Goal: Transaction & Acquisition: Book appointment/travel/reservation

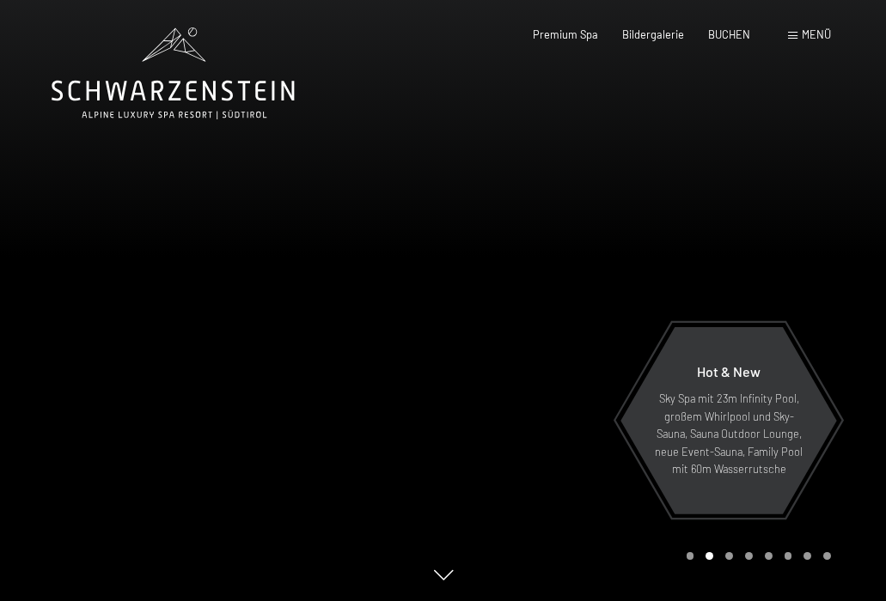
click at [758, 263] on div at bounding box center [664, 300] width 443 height 601
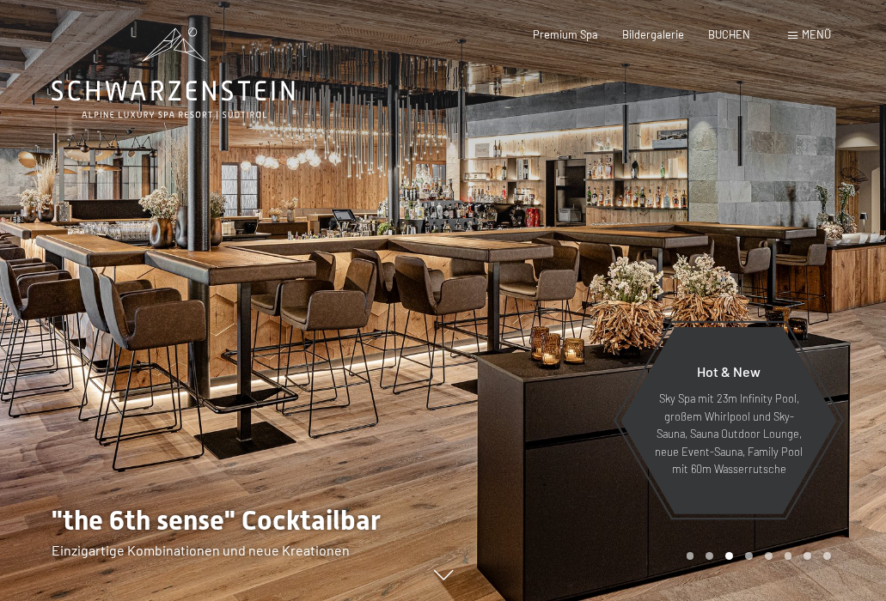
click at [758, 263] on div at bounding box center [664, 300] width 443 height 601
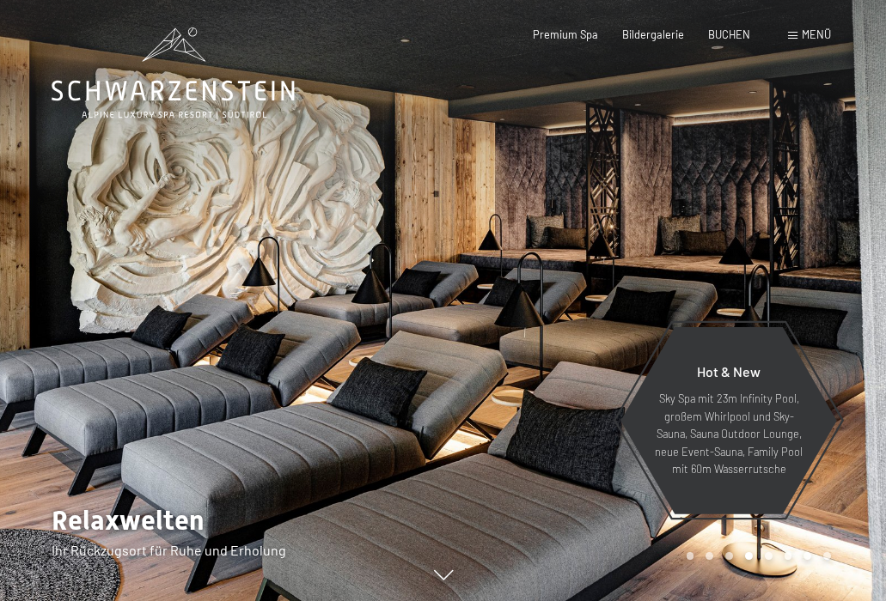
click at [758, 263] on div at bounding box center [664, 300] width 443 height 601
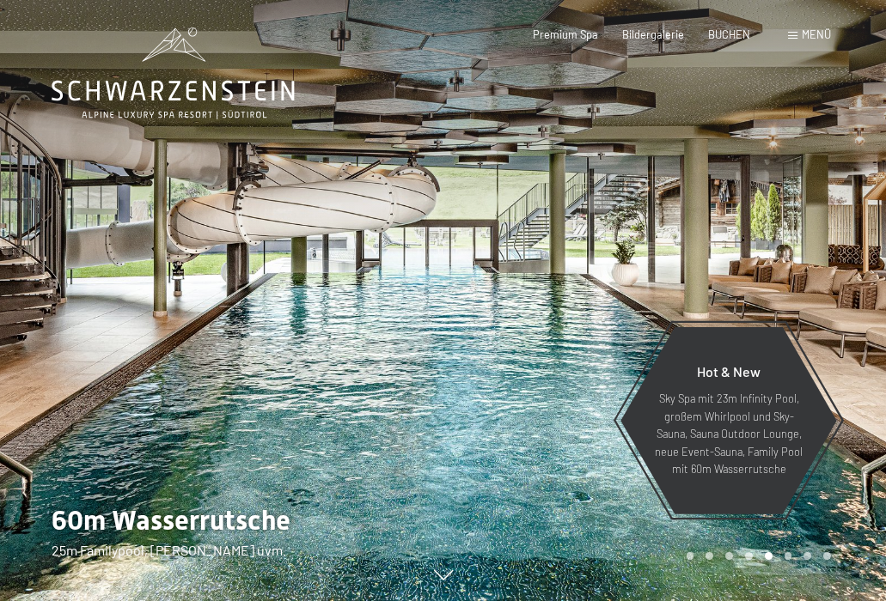
click at [758, 263] on div at bounding box center [664, 300] width 443 height 601
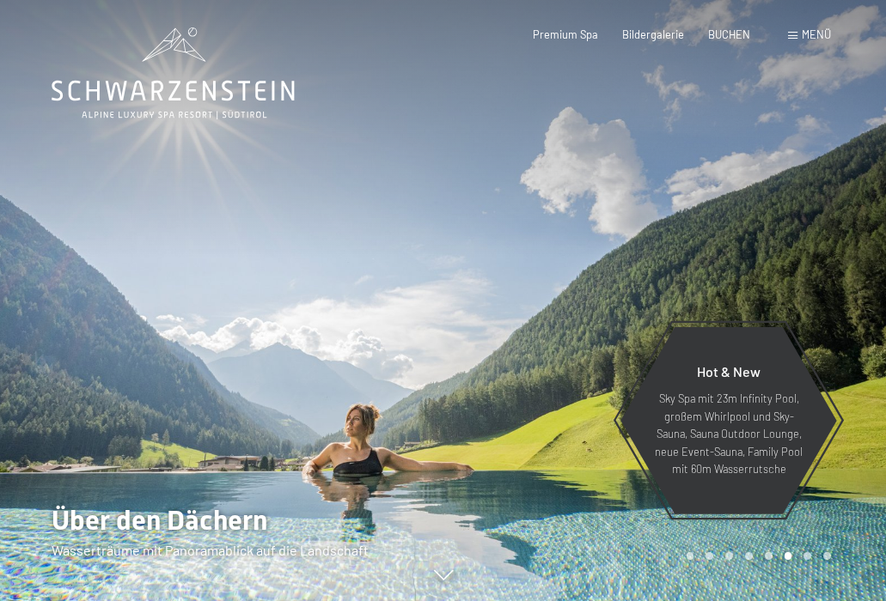
click at [758, 263] on div at bounding box center [664, 300] width 443 height 601
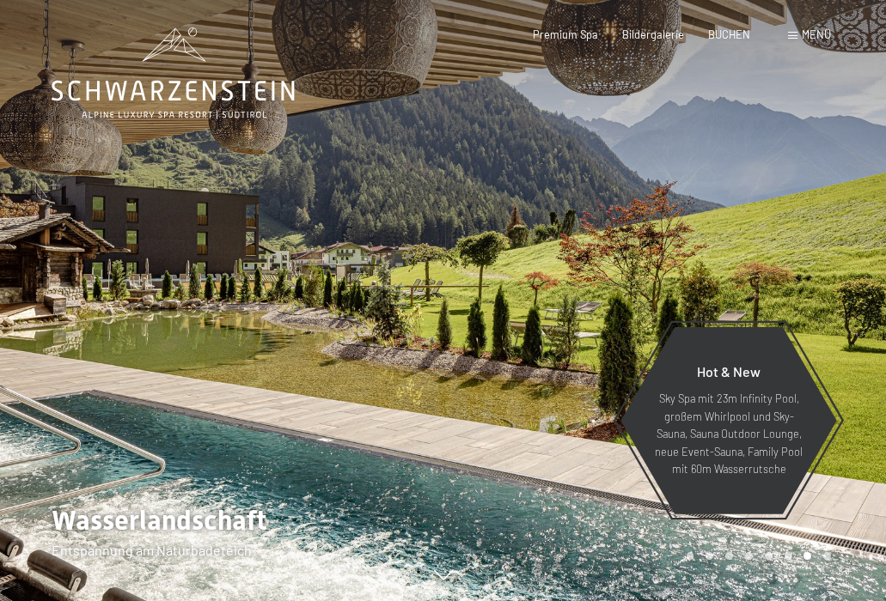
click at [758, 263] on div at bounding box center [664, 300] width 443 height 601
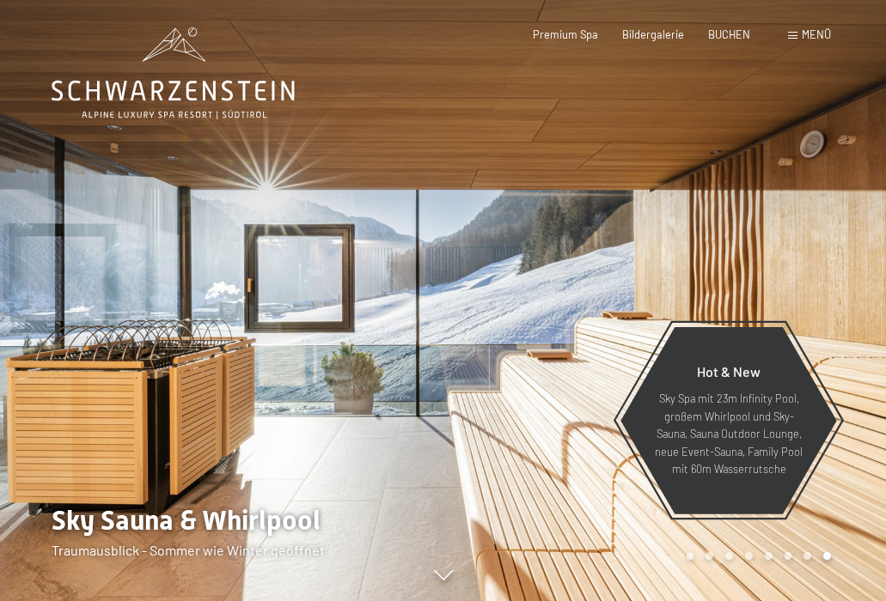
click at [758, 263] on div at bounding box center [664, 300] width 443 height 601
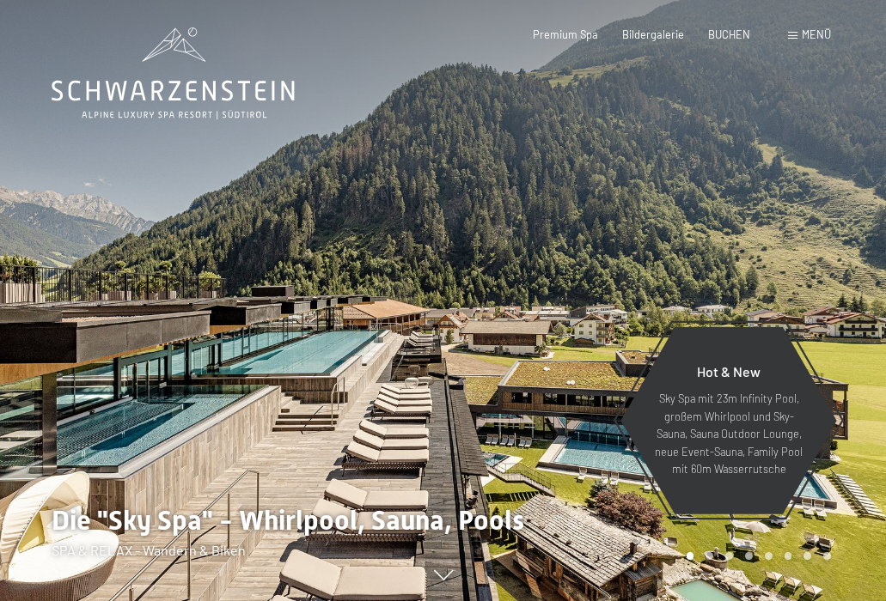
click at [776, 257] on div at bounding box center [664, 300] width 443 height 601
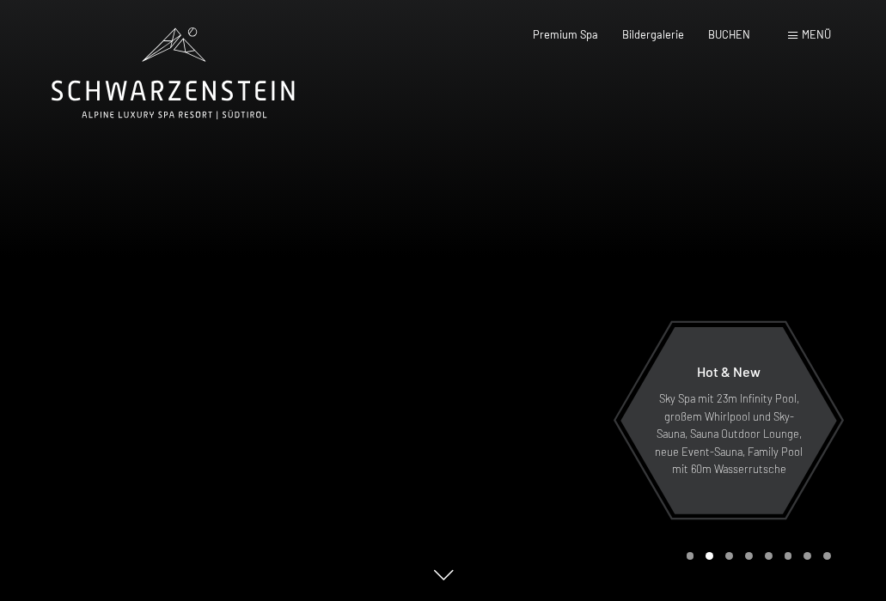
click at [758, 270] on div at bounding box center [664, 300] width 443 height 601
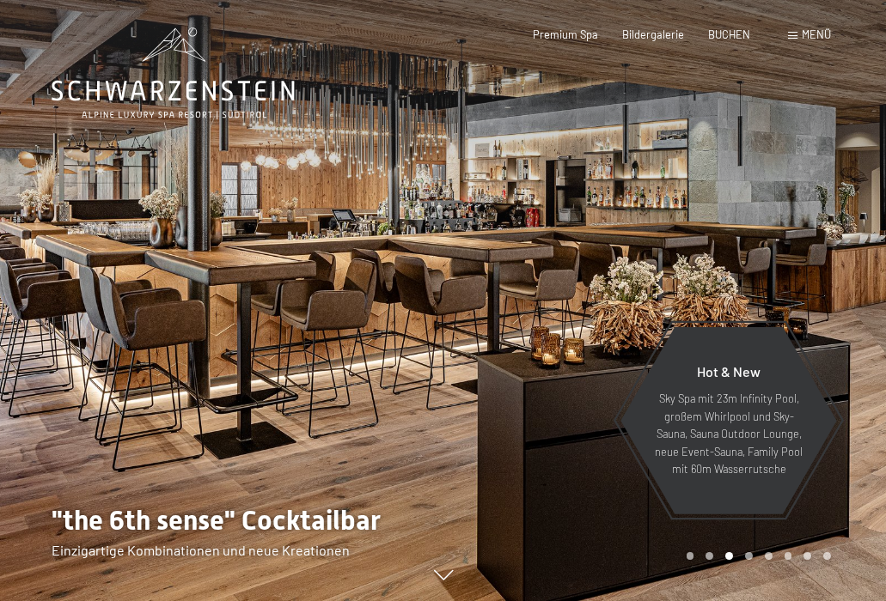
click at [758, 270] on div at bounding box center [664, 300] width 443 height 601
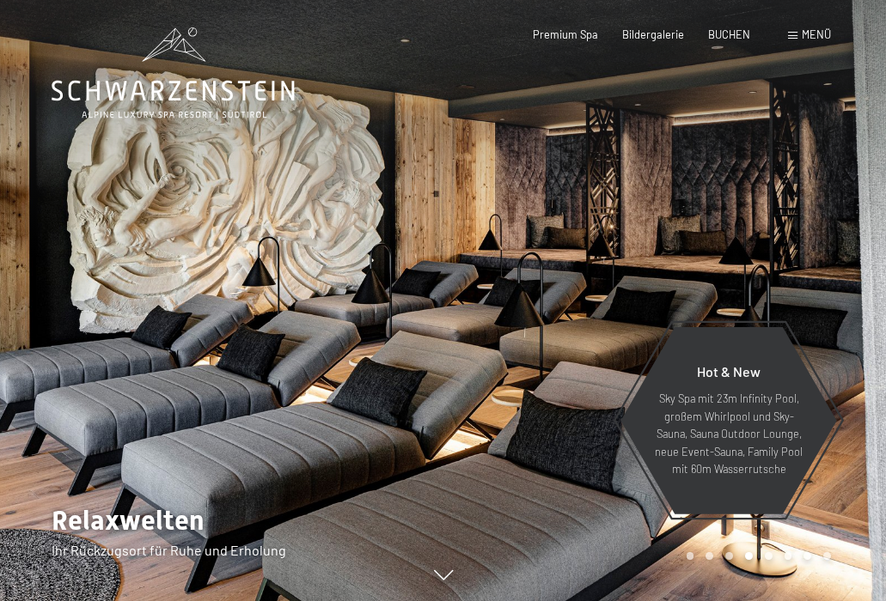
click at [758, 270] on div at bounding box center [664, 300] width 443 height 601
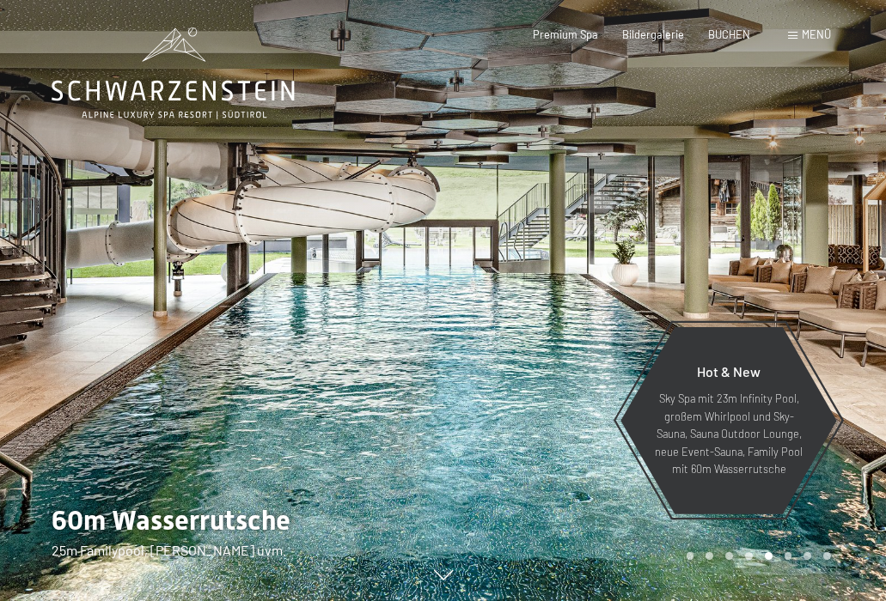
click at [758, 270] on div at bounding box center [664, 300] width 443 height 601
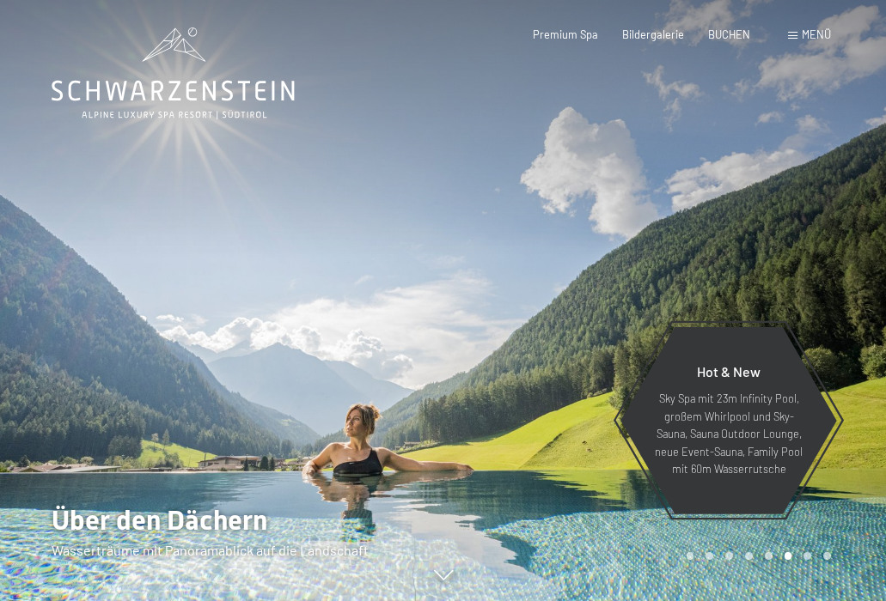
click at [758, 270] on div at bounding box center [664, 300] width 443 height 601
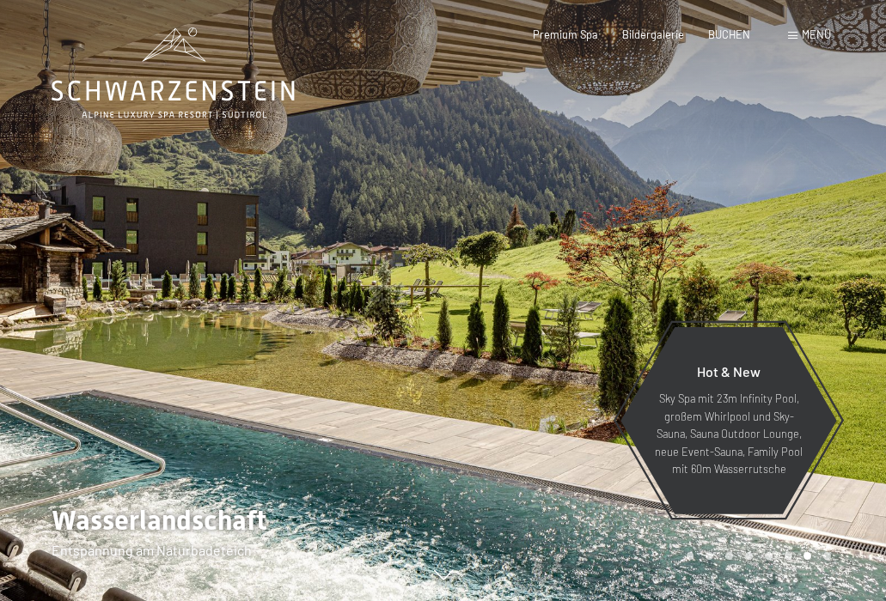
click at [498, 307] on div at bounding box center [664, 300] width 443 height 601
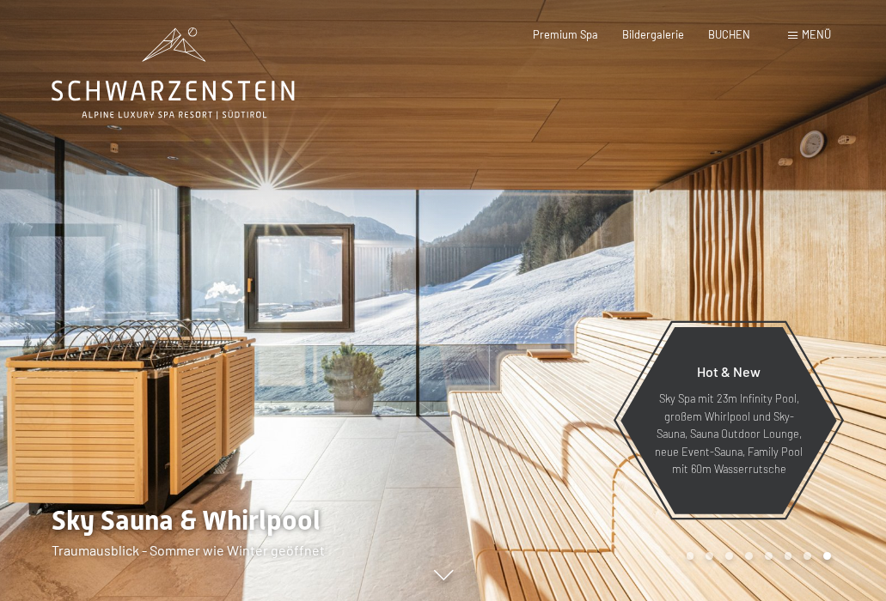
click at [498, 307] on div at bounding box center [664, 300] width 443 height 601
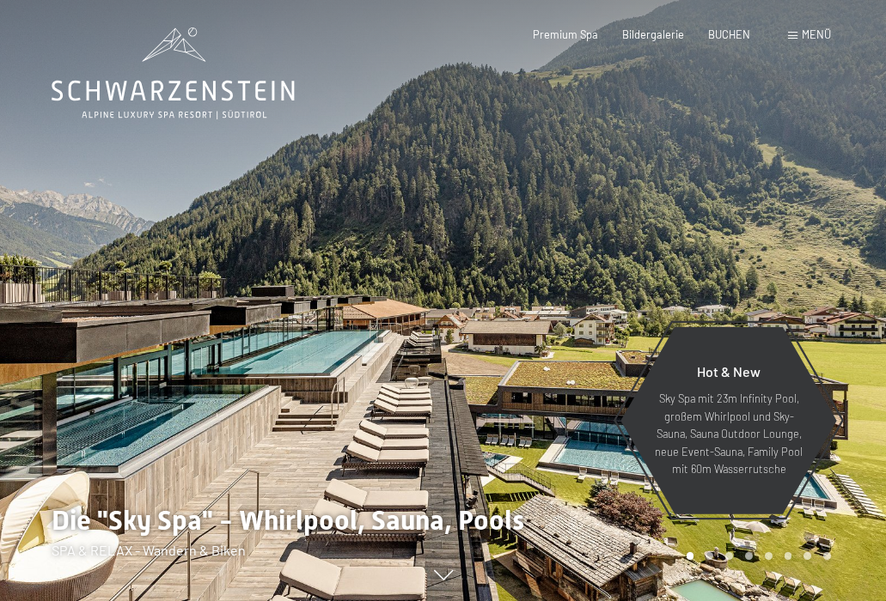
click at [498, 307] on div at bounding box center [664, 300] width 443 height 601
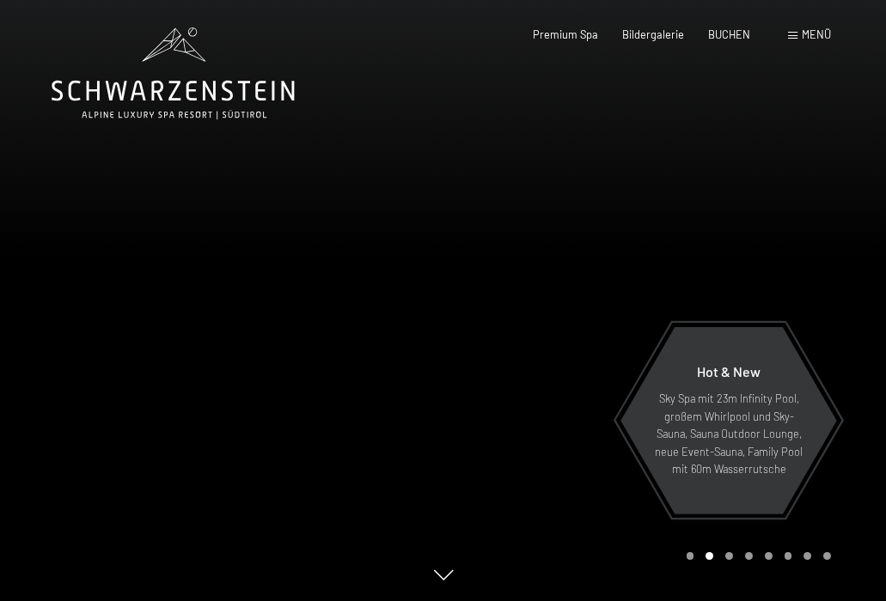
click at [498, 307] on div at bounding box center [664, 300] width 443 height 601
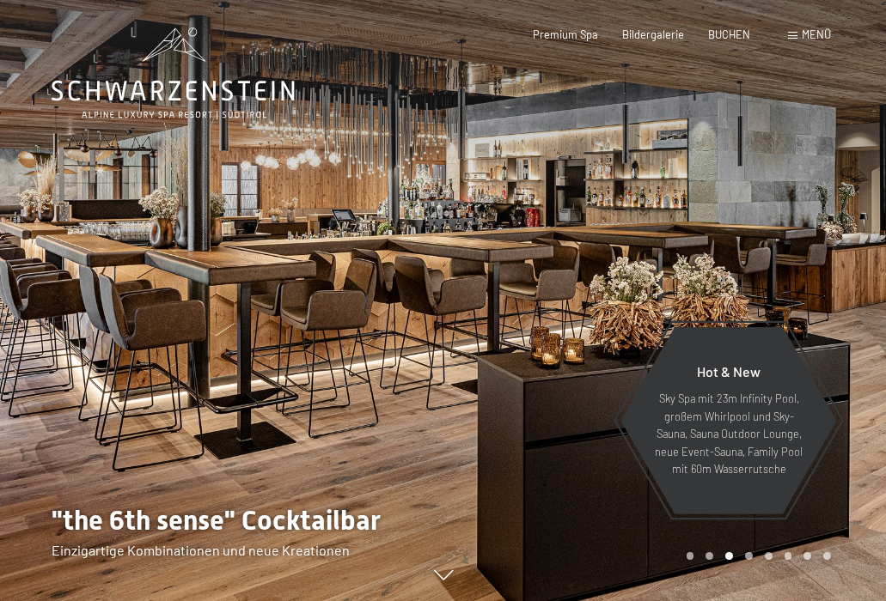
click at [498, 307] on div at bounding box center [664, 300] width 443 height 601
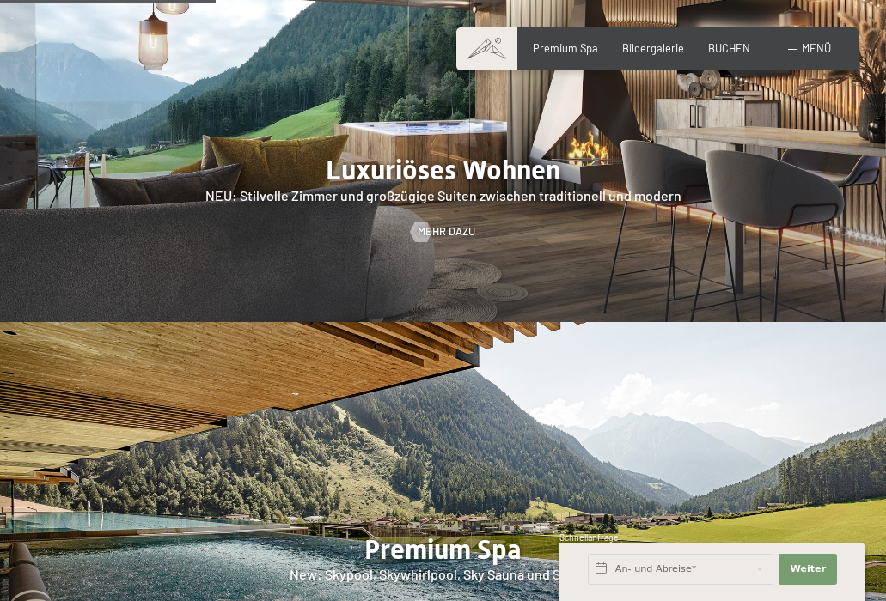
scroll to position [1585, 0]
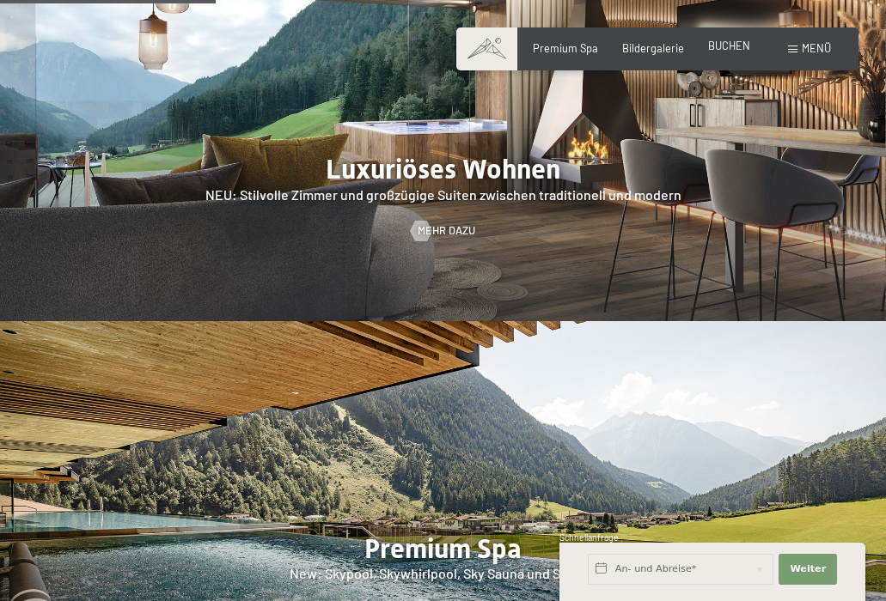
click at [717, 46] on span "BUCHEN" at bounding box center [729, 46] width 42 height 14
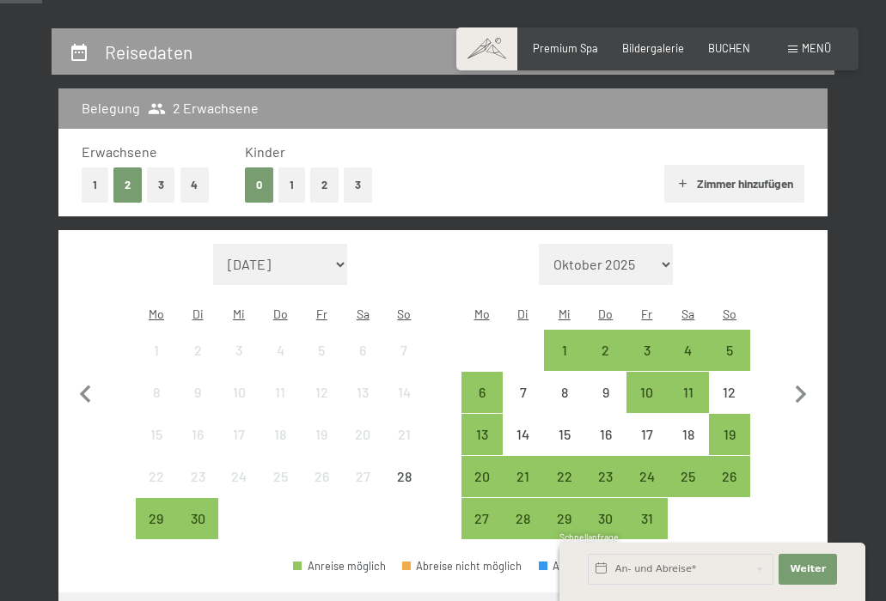
scroll to position [302, 0]
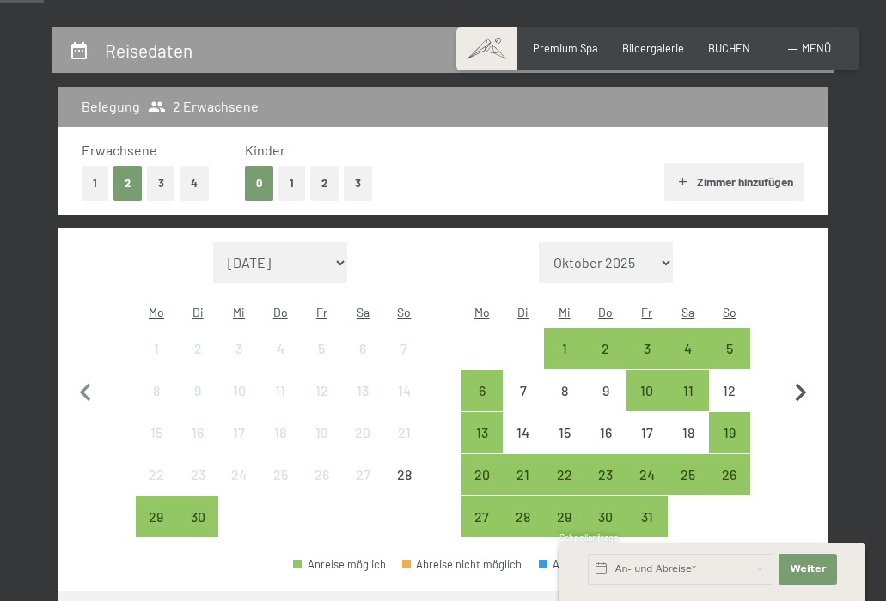
click at [801, 376] on icon "button" at bounding box center [801, 394] width 36 height 36
select select "2025-10-01"
select select "2025-11-01"
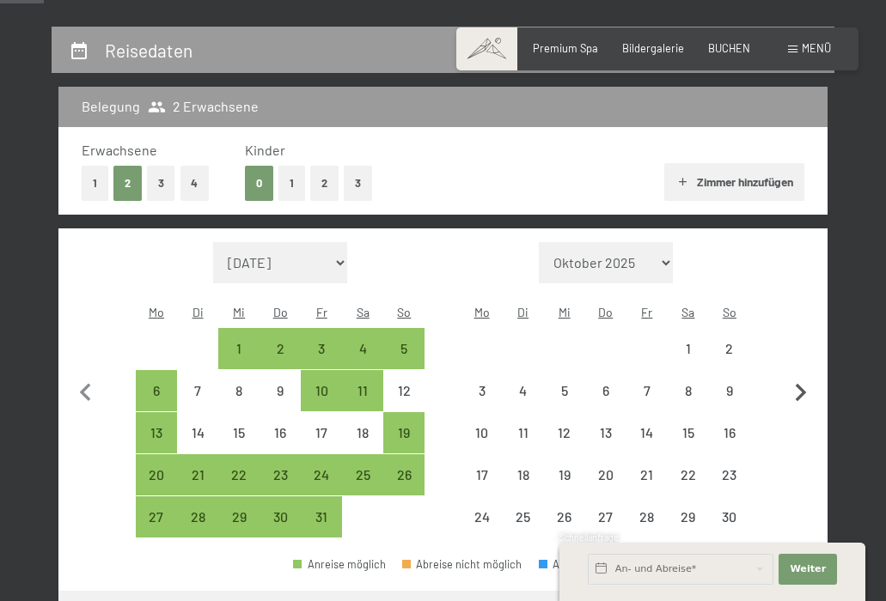
click at [801, 376] on icon "button" at bounding box center [801, 394] width 36 height 36
select select "2025-11-01"
select select "2025-12-01"
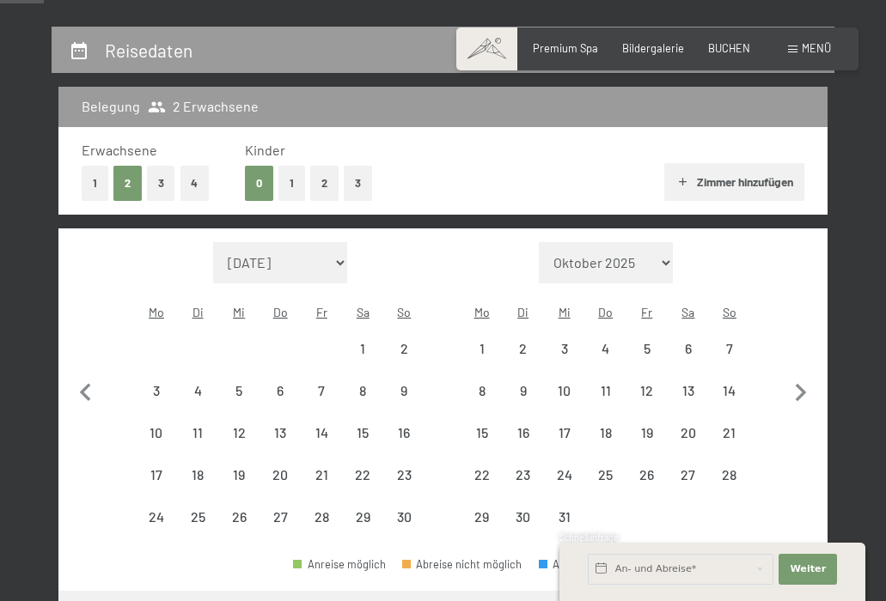
select select "2025-11-01"
select select "2025-12-01"
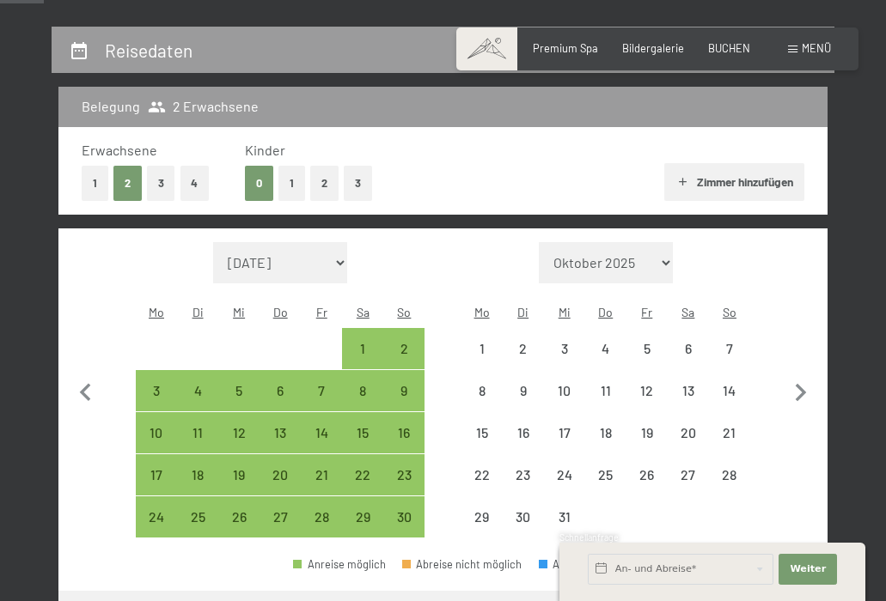
select select "2025-11-01"
select select "2025-12-01"
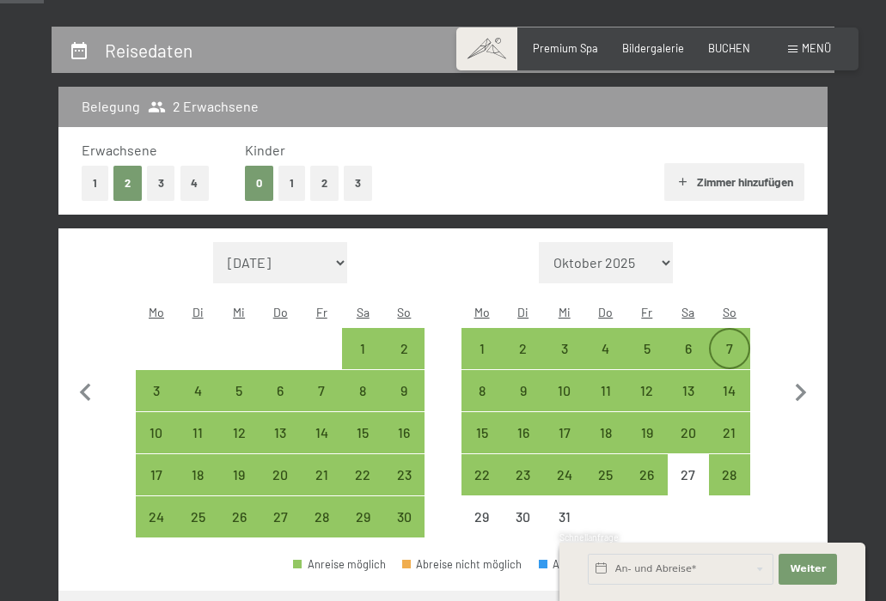
click at [726, 342] on div "7" at bounding box center [730, 361] width 38 height 38
select select "2025-11-01"
select select "2025-12-01"
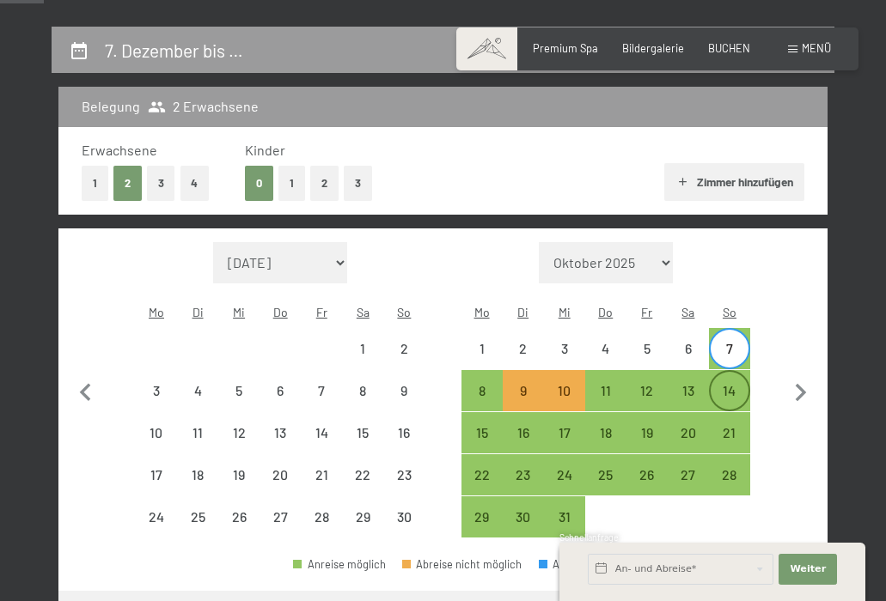
click at [731, 384] on div "14" at bounding box center [730, 403] width 38 height 38
select select "[DATE]"
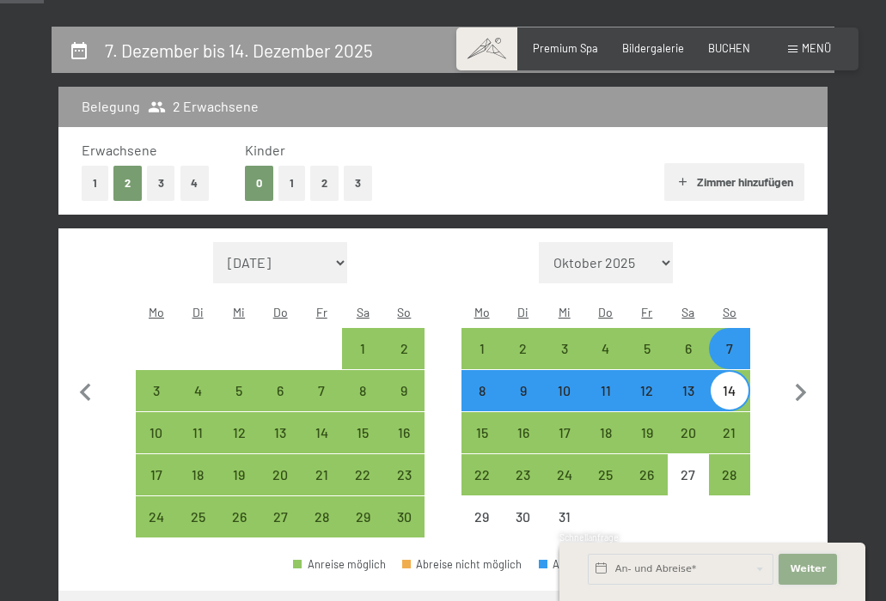
click at [803, 574] on span "Weiter" at bounding box center [808, 570] width 36 height 14
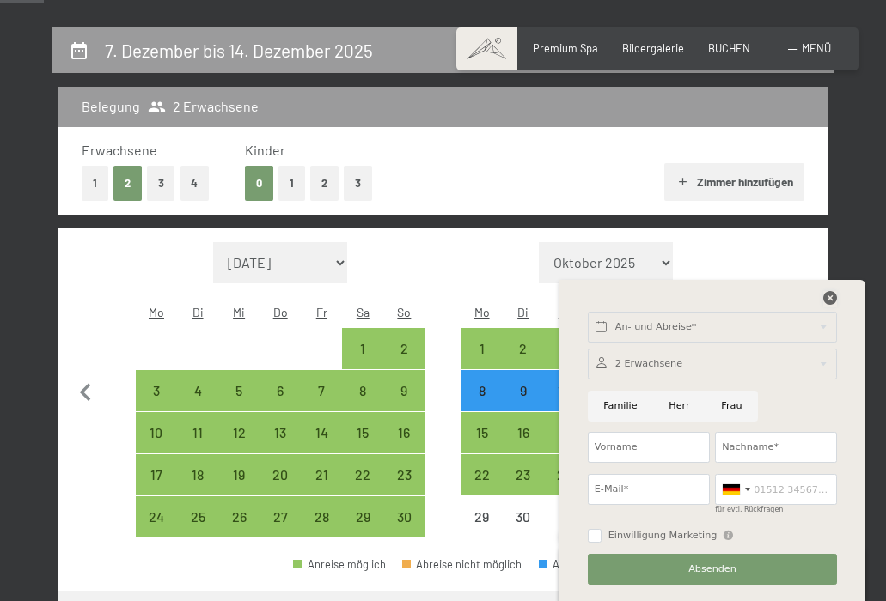
click at [829, 297] on icon at bounding box center [830, 298] width 14 height 14
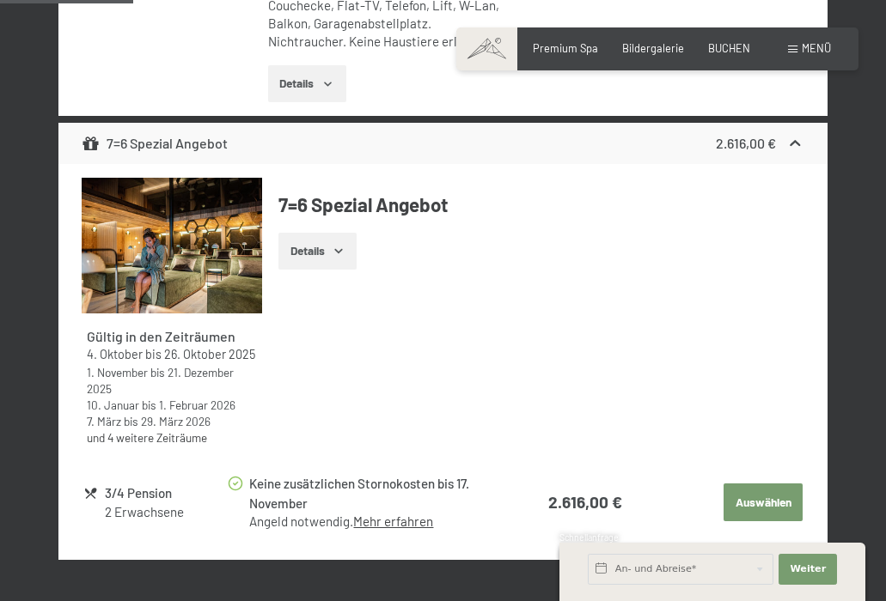
scroll to position [1230, 0]
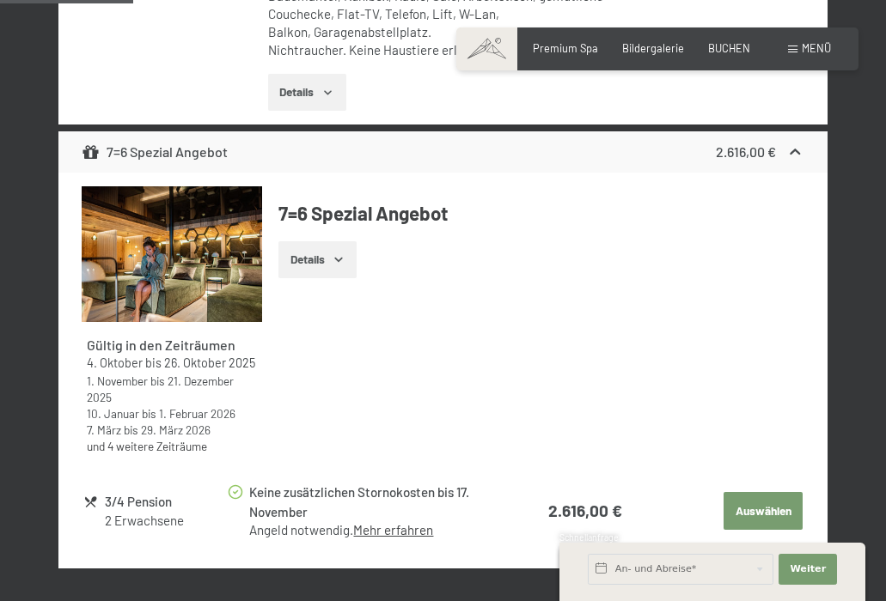
click at [342, 253] on icon "button" at bounding box center [339, 260] width 14 height 14
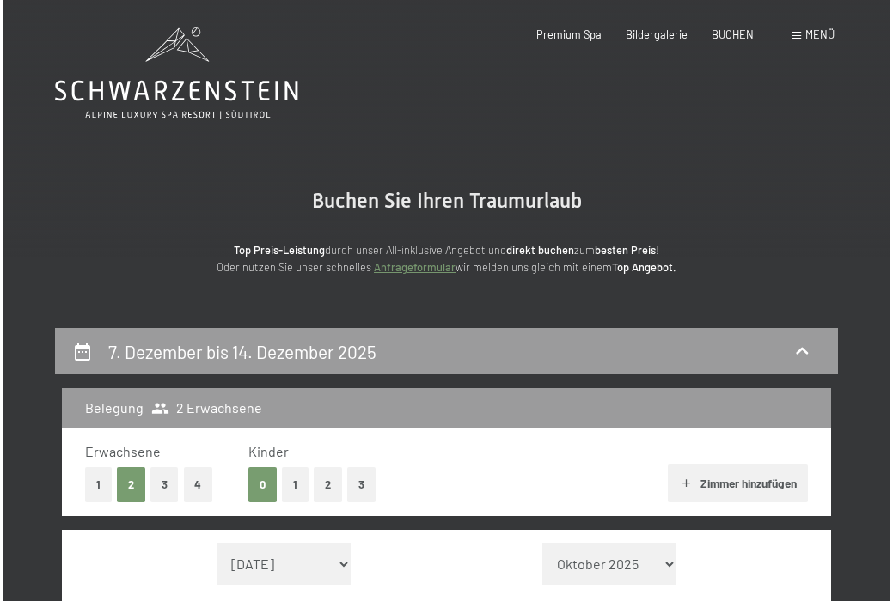
scroll to position [0, 0]
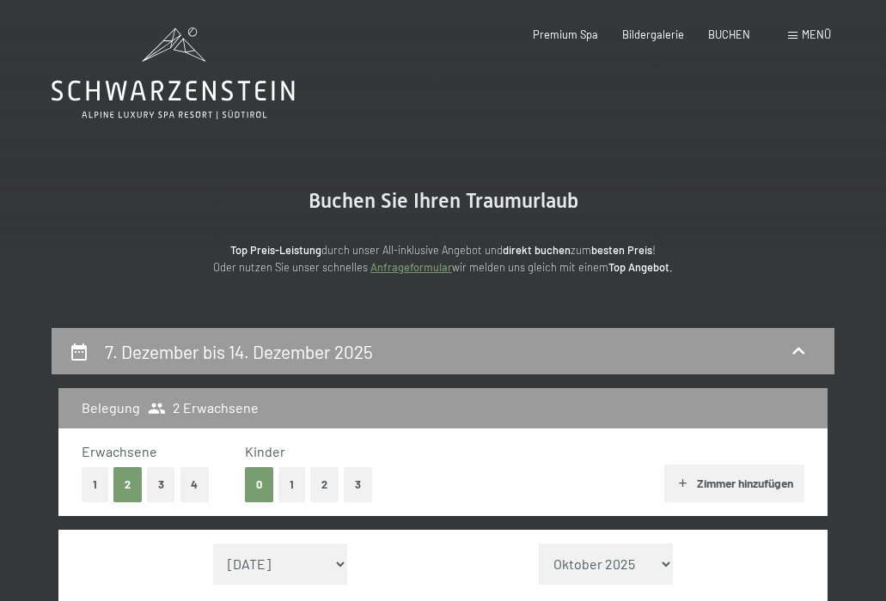
click at [790, 35] on span at bounding box center [792, 36] width 9 height 8
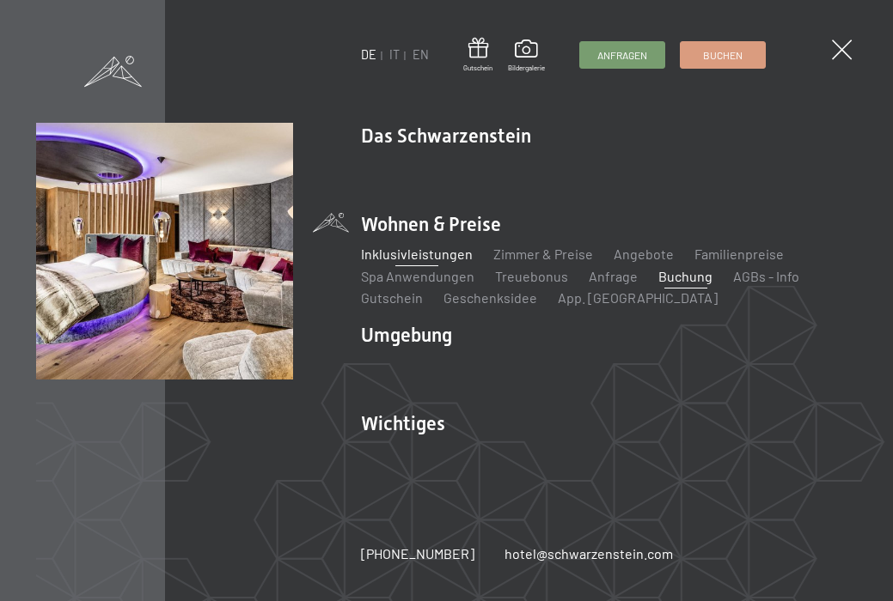
click at [435, 252] on link "Inklusivleistungen" at bounding box center [417, 254] width 112 height 16
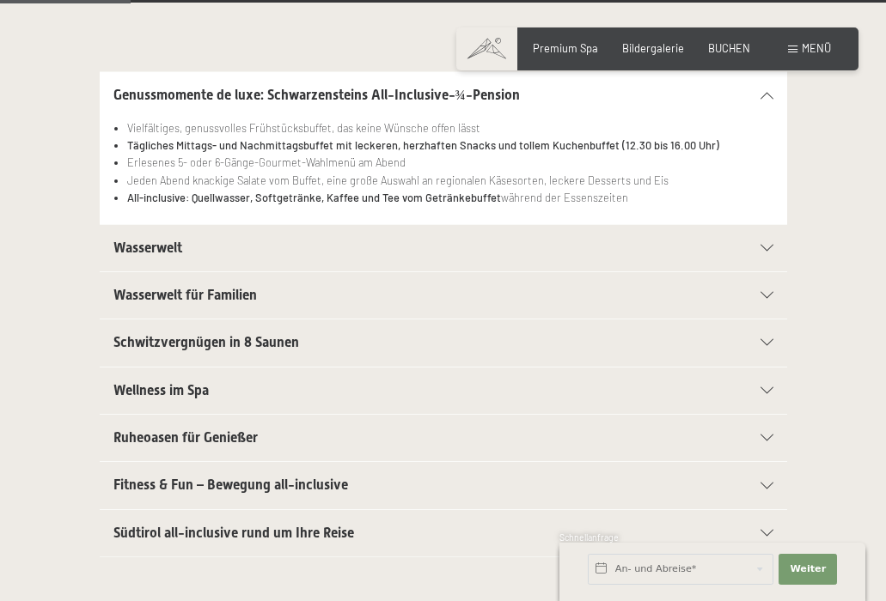
scroll to position [357, 0]
click at [268, 339] on span "Schwitzvergnügen in 8 Saunen" at bounding box center [206, 343] width 186 height 16
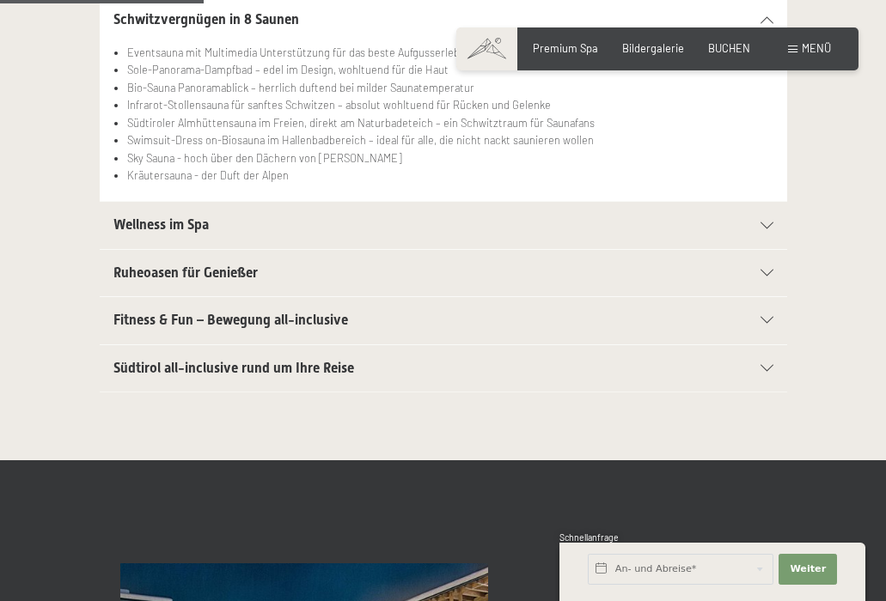
scroll to position [583, 0]
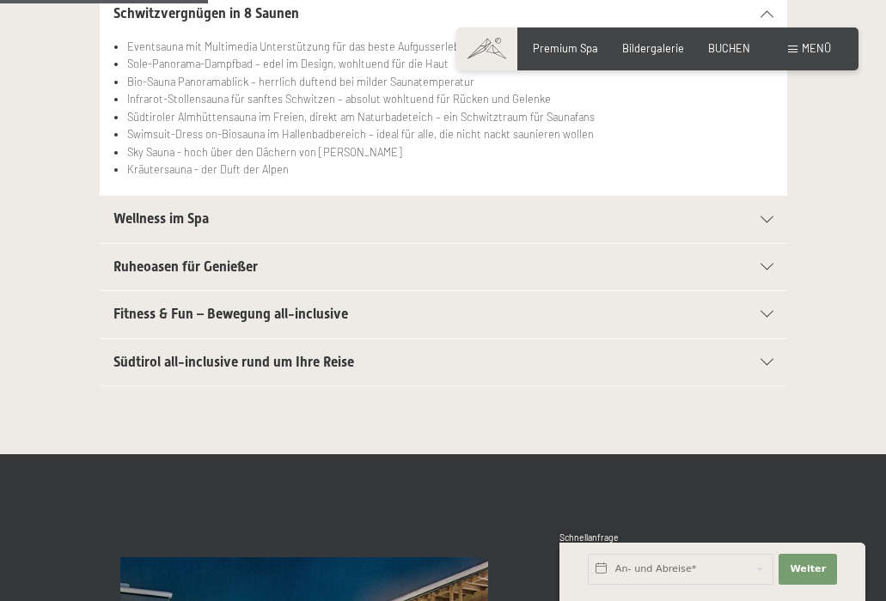
click at [265, 306] on span "Fitness & Fun – Bewegung all-inclusive" at bounding box center [230, 314] width 235 height 16
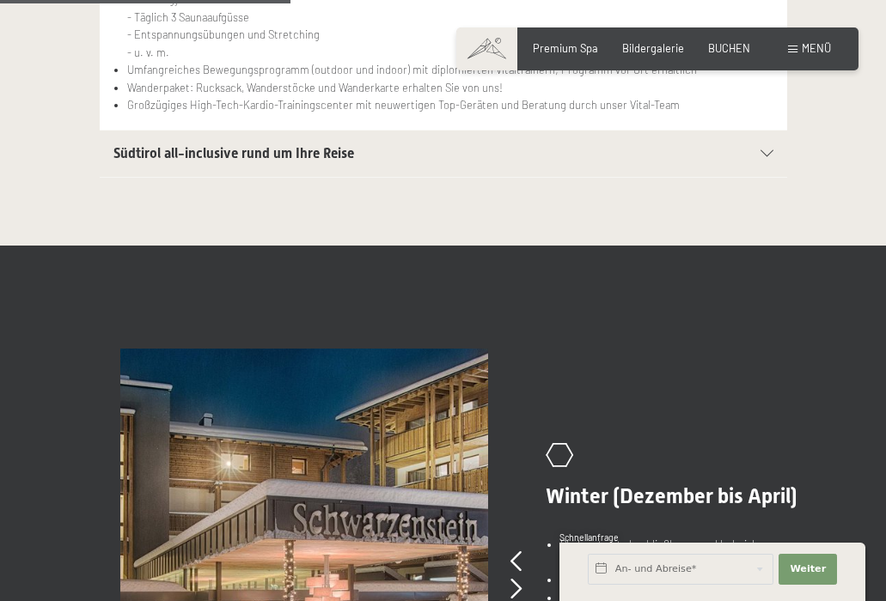
scroll to position [827, 0]
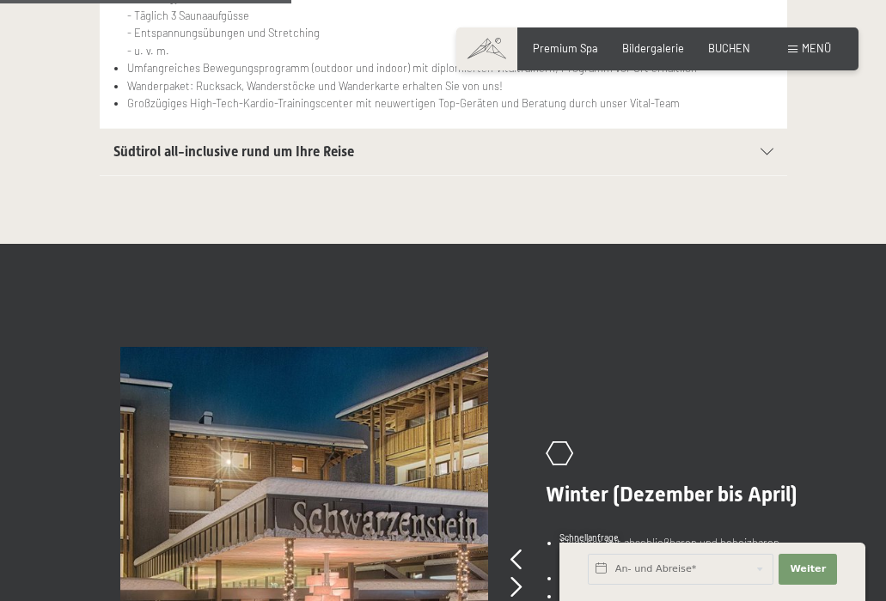
click at [331, 146] on span "Südtirol all-inclusive rund um Ihre Reise" at bounding box center [233, 151] width 241 height 16
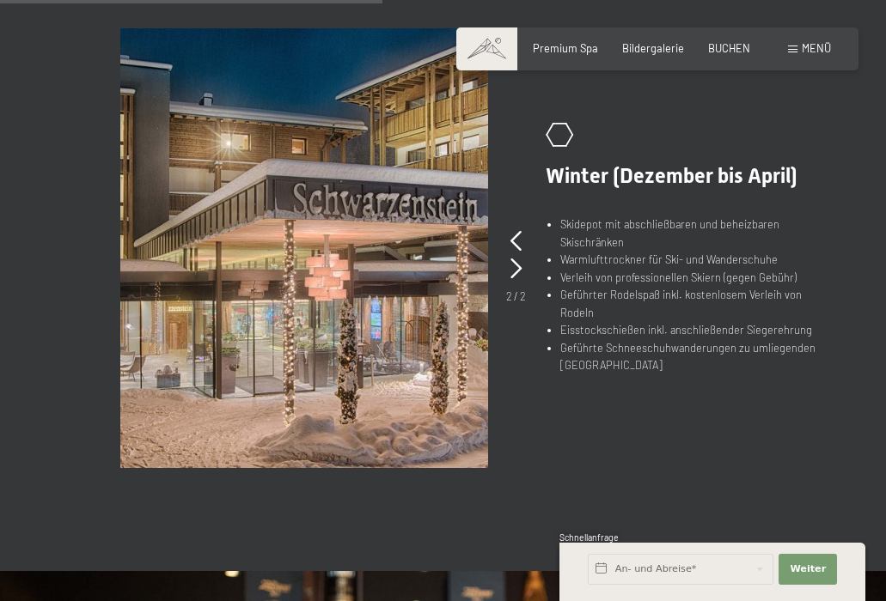
scroll to position [1042, 0]
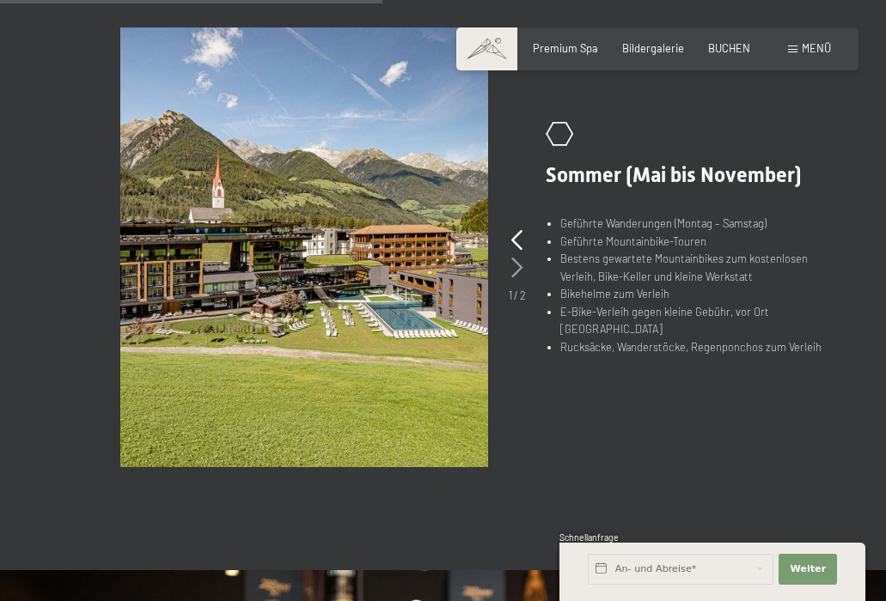
click at [522, 259] on icon at bounding box center [516, 268] width 11 height 21
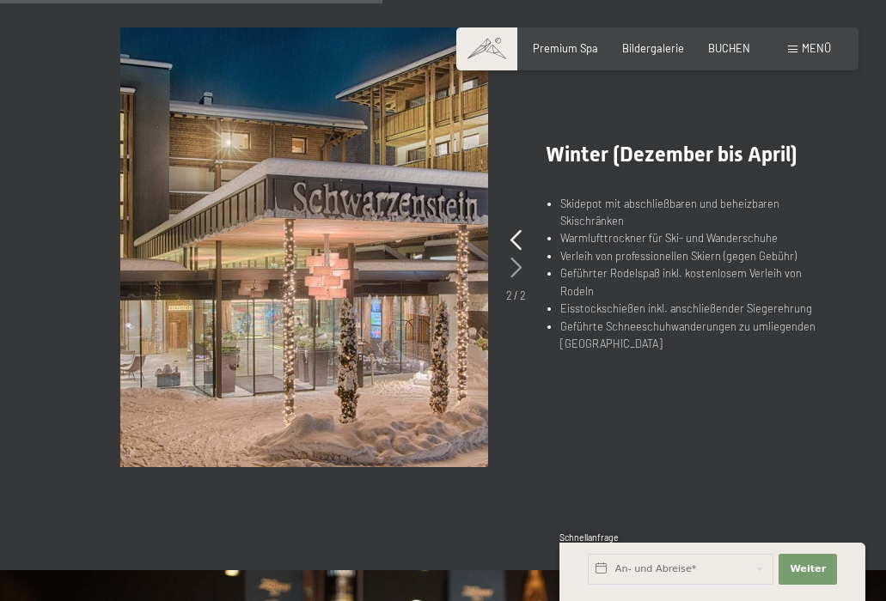
click at [522, 259] on icon at bounding box center [515, 268] width 11 height 21
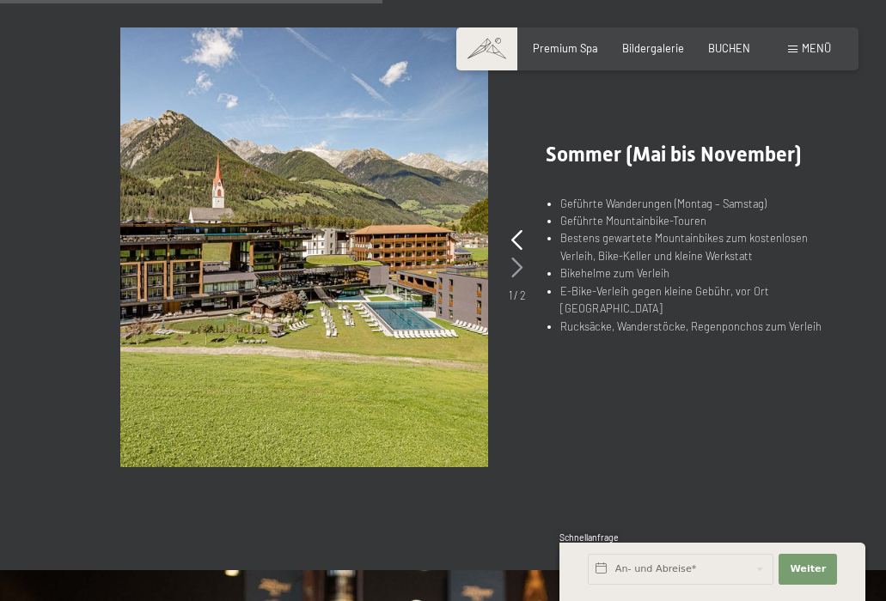
click at [522, 259] on icon at bounding box center [516, 268] width 11 height 21
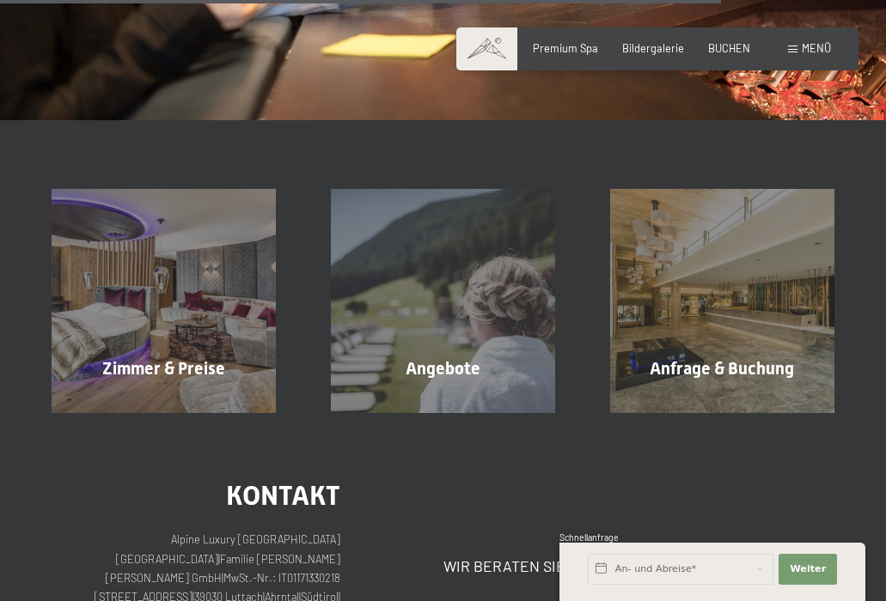
scroll to position [1937, 0]
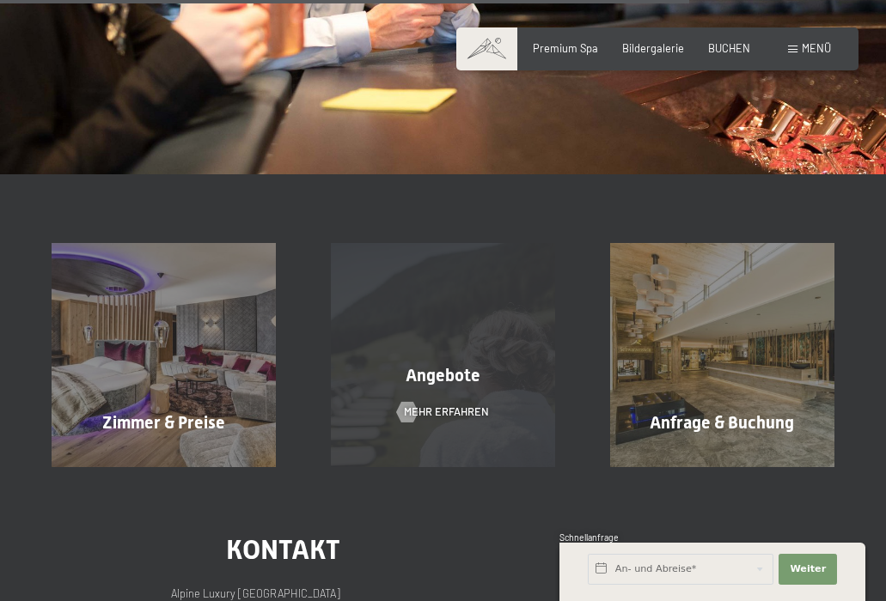
click at [435, 349] on div "Angebote Mehr erfahren" at bounding box center [442, 355] width 279 height 224
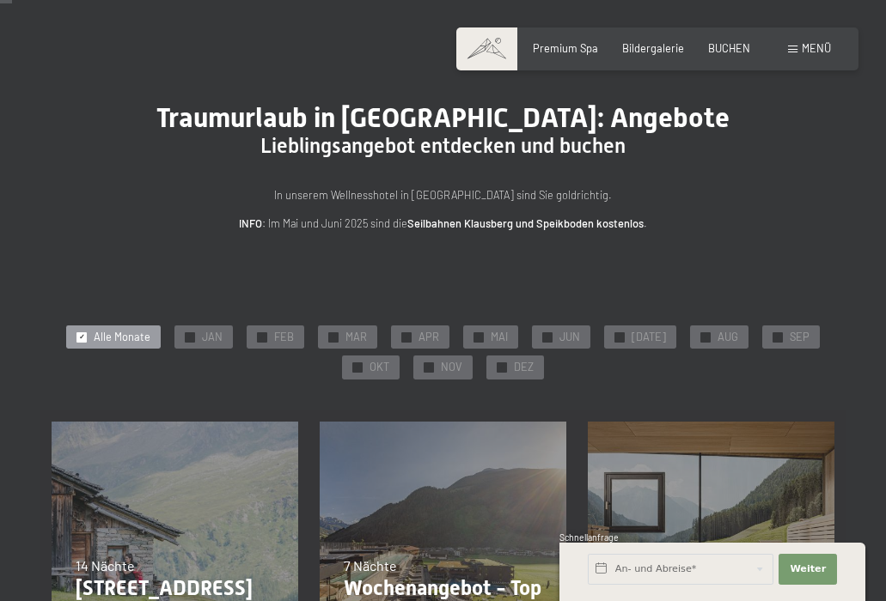
scroll to position [39, 0]
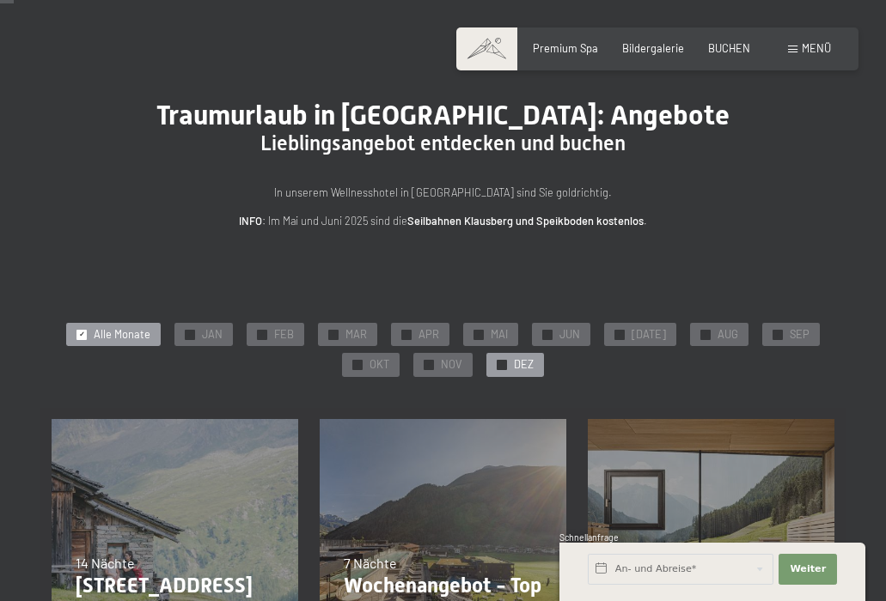
click at [515, 362] on span "DEZ" at bounding box center [524, 364] width 20 height 15
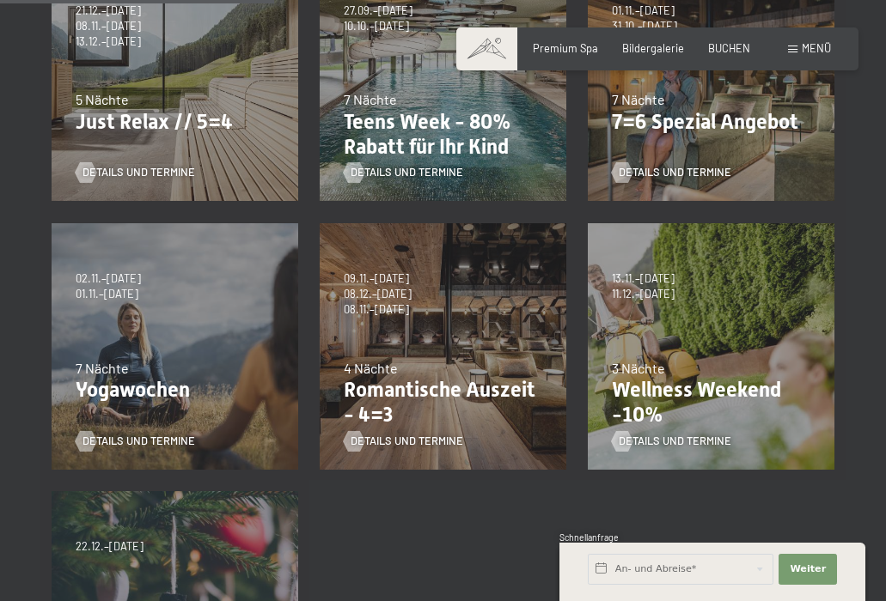
scroll to position [504, 0]
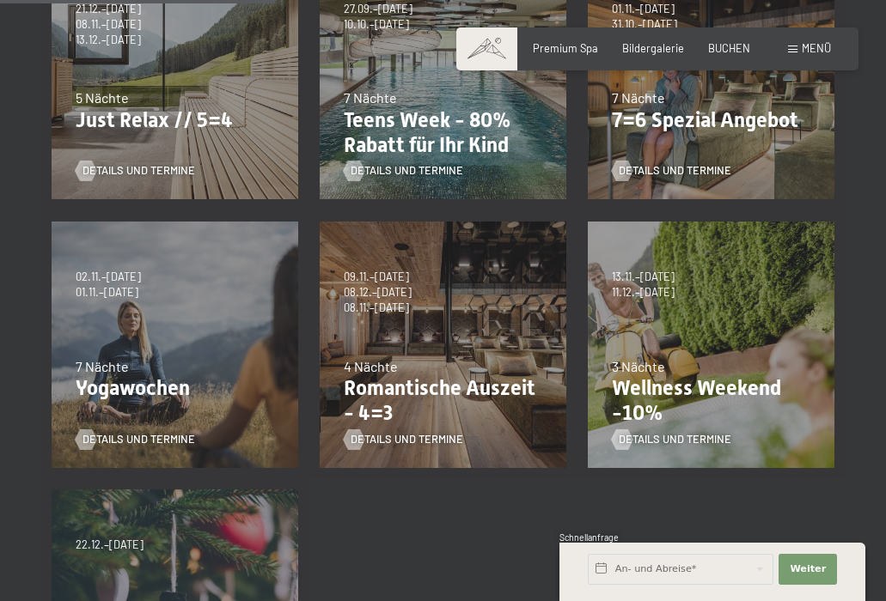
click at [400, 327] on div "09.11.–05.12.2025 08.12.–19.12.2025 11.01.–23.01.2026 08.03.–27.03.2026 29.03.–…" at bounding box center [442, 345] width 268 height 268
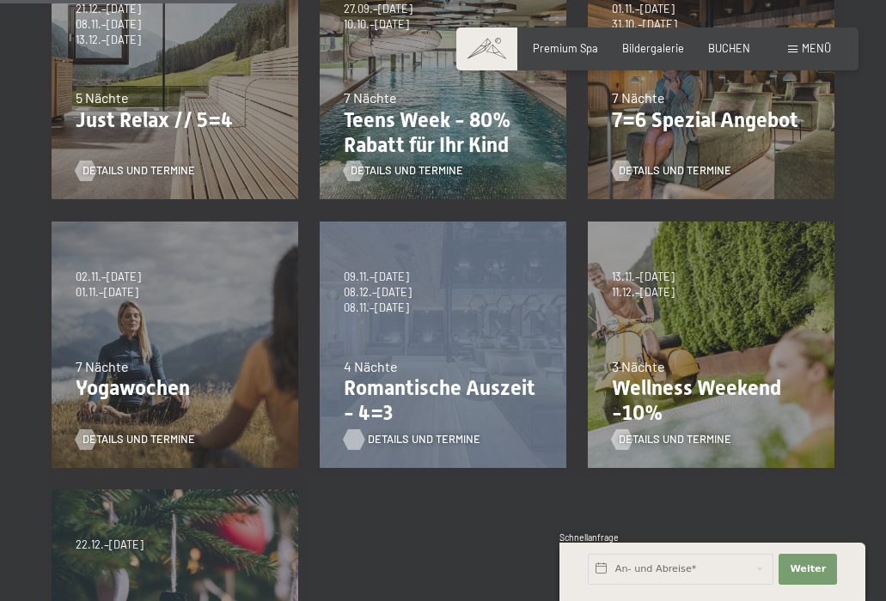
click at [376, 432] on span "Details und Termine" at bounding box center [424, 439] width 113 height 15
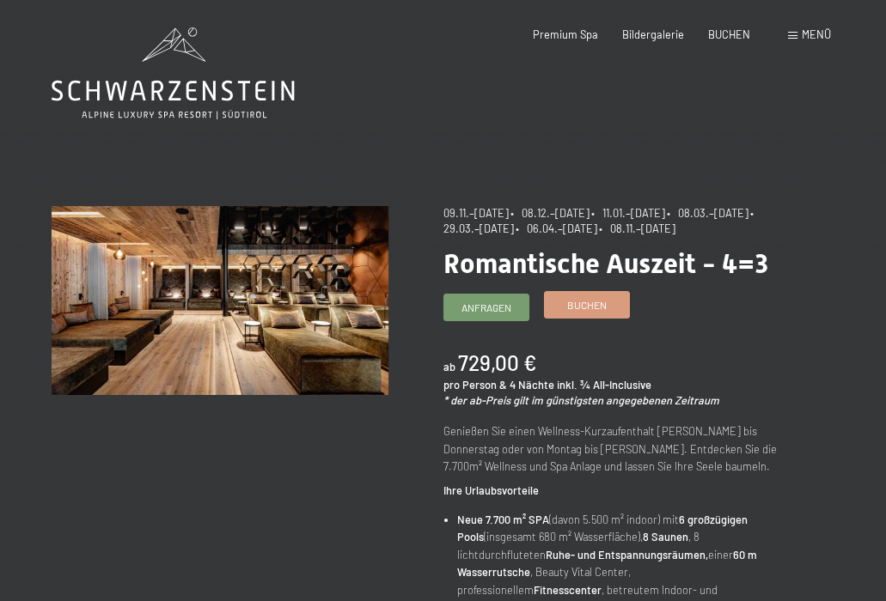
click at [600, 313] on span "Buchen" at bounding box center [587, 305] width 40 height 15
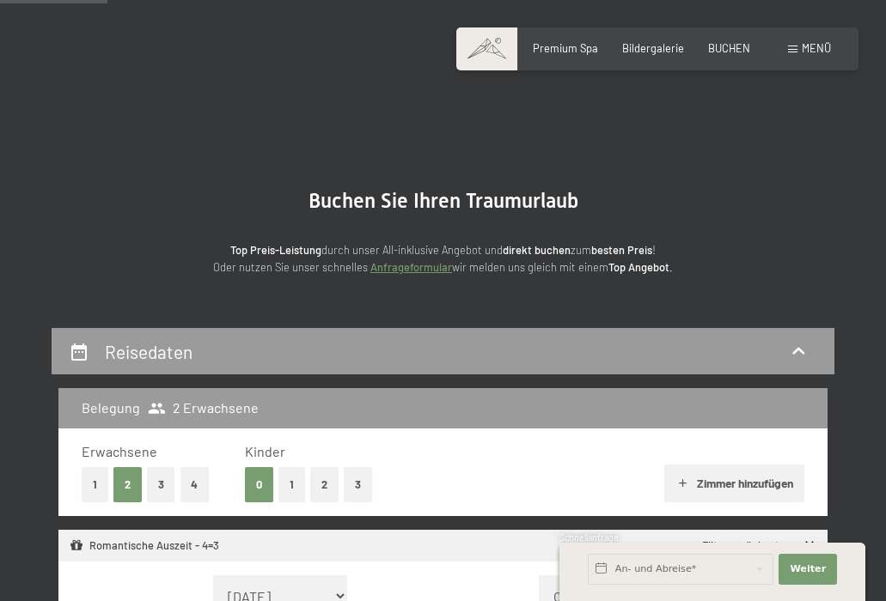
select select "[DATE]"
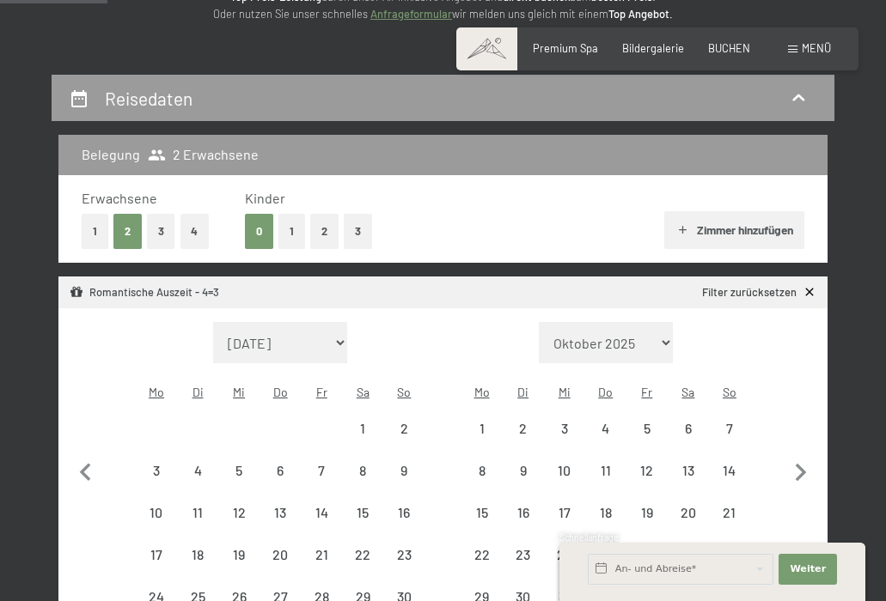
select select "2025-11-01"
select select "2025-12-01"
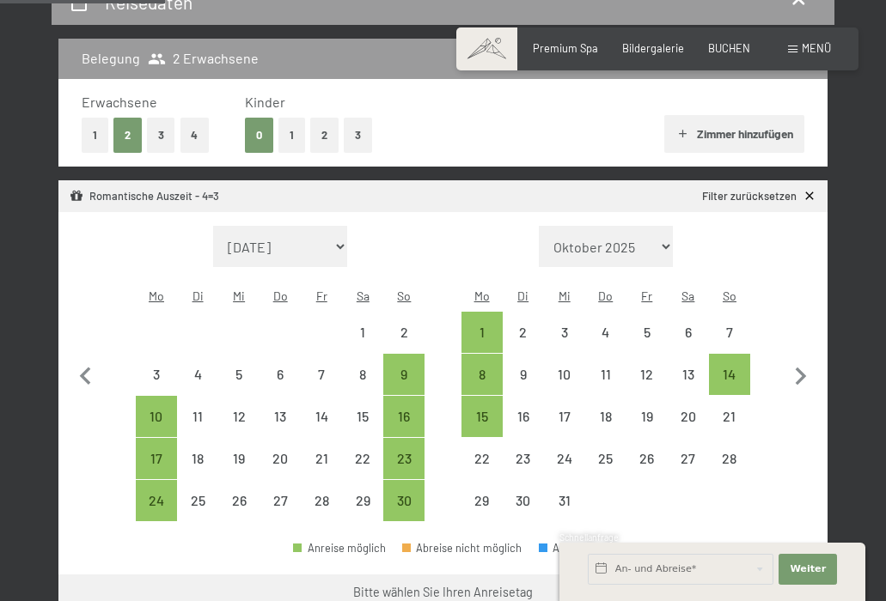
scroll to position [361, 0]
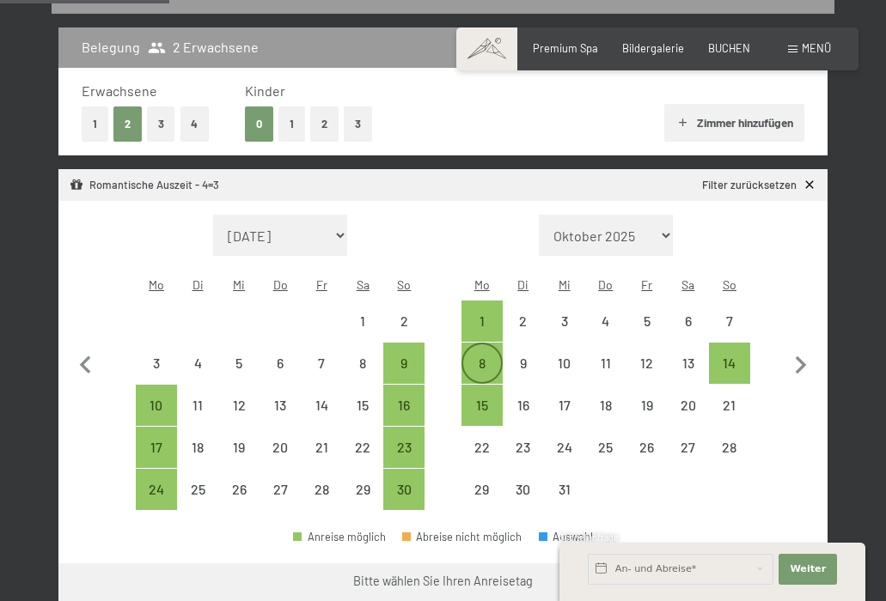
click at [478, 357] on div "8" at bounding box center [482, 376] width 38 height 38
select select "2025-11-01"
select select "2025-12-01"
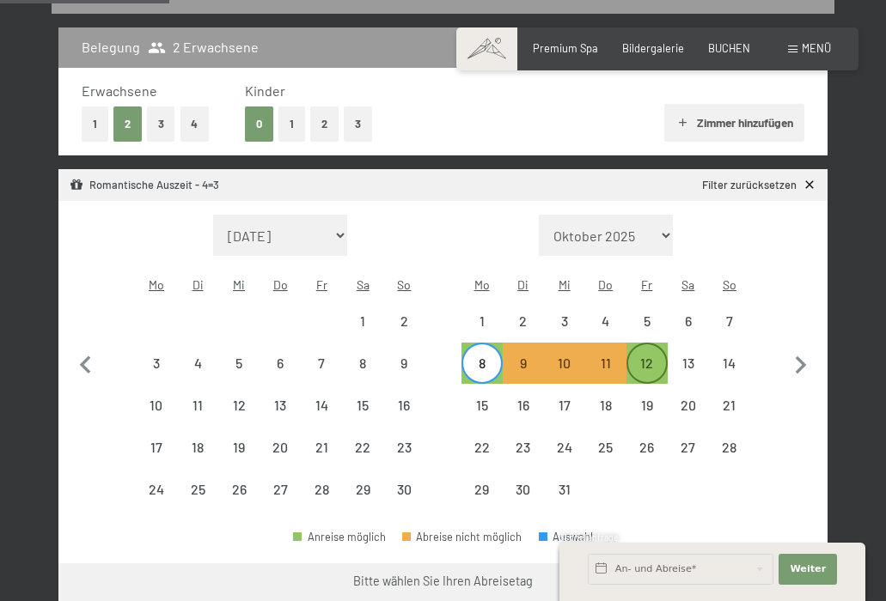
click at [645, 357] on div "12" at bounding box center [647, 376] width 38 height 38
select select "2025-11-01"
select select "2025-12-01"
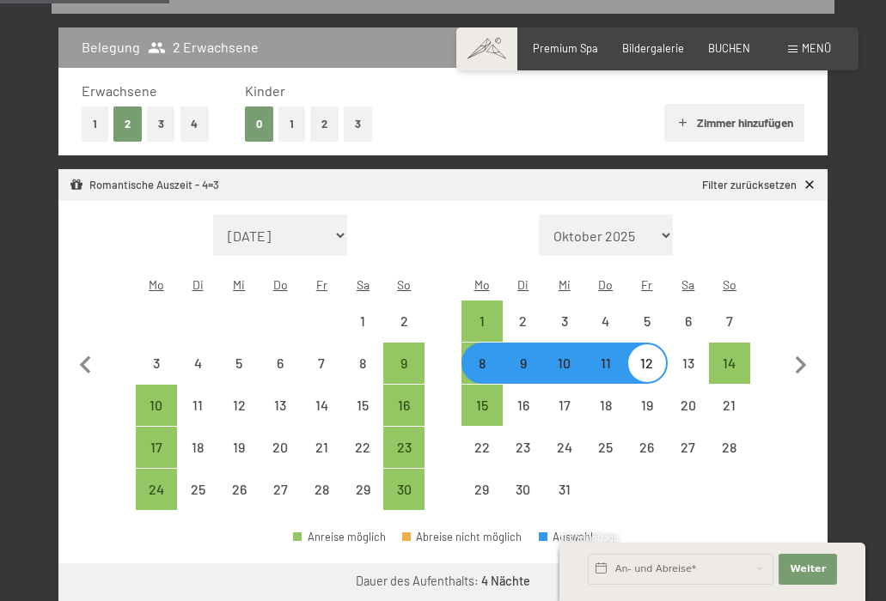
select select "2025-11-01"
select select "2025-12-01"
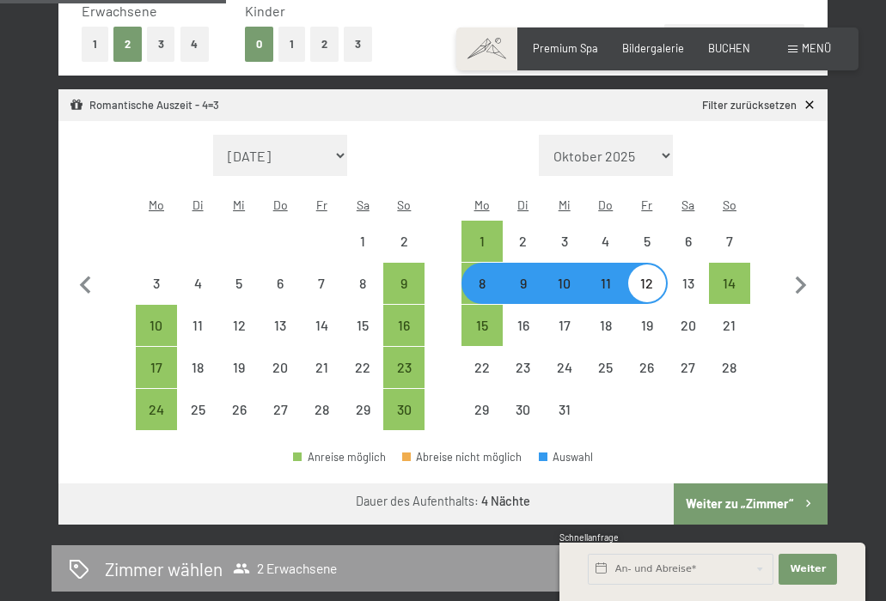
scroll to position [510, 0]
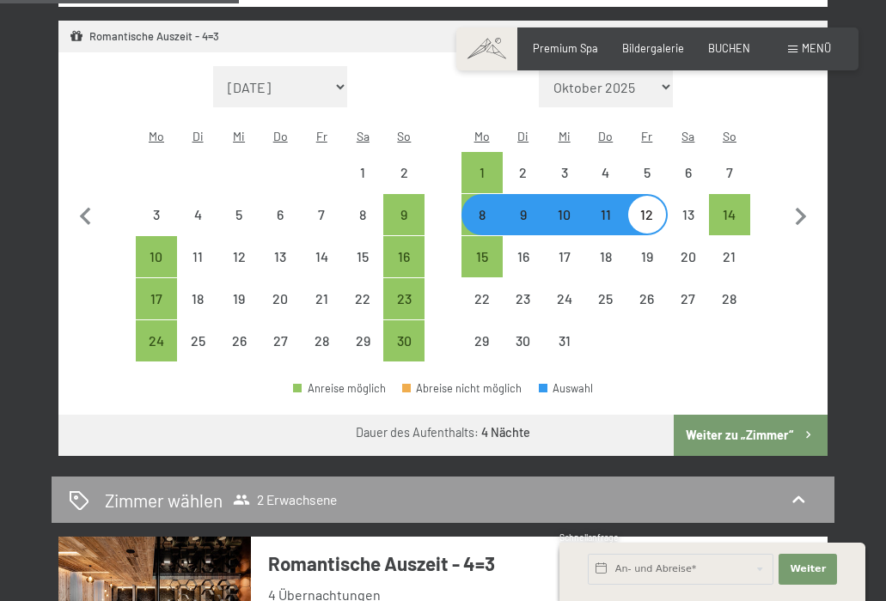
click at [768, 415] on button "Weiter zu „Zimmer“" at bounding box center [751, 435] width 154 height 41
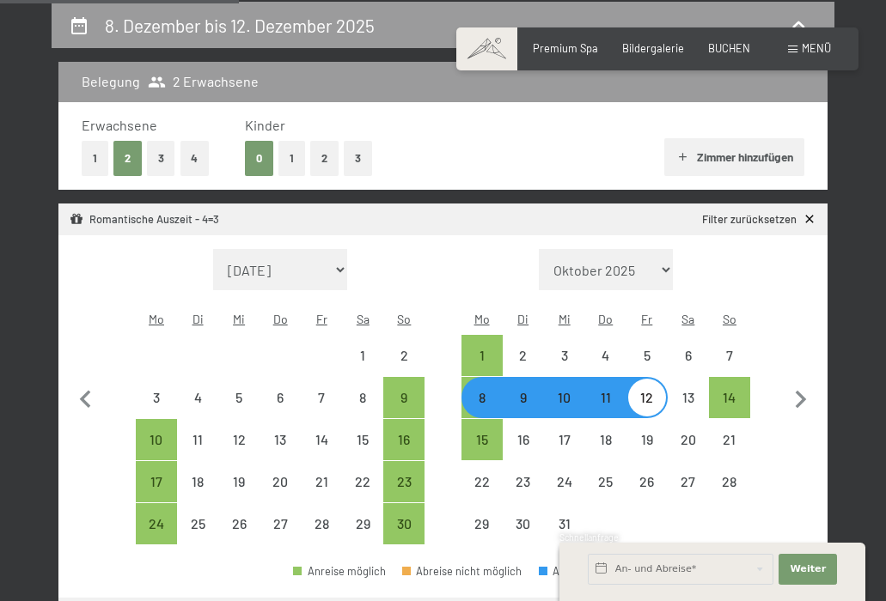
select select "2025-11-01"
select select "[DATE]"
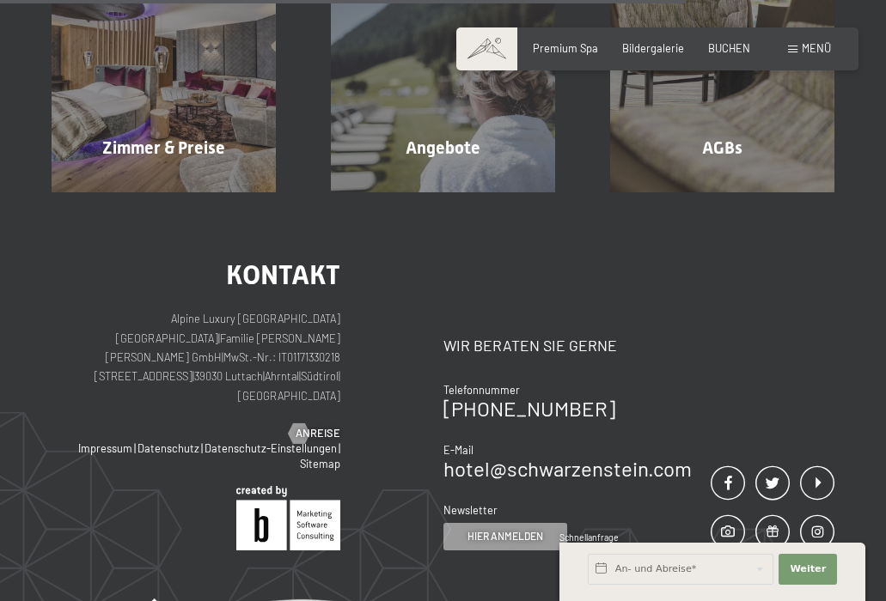
scroll to position [983, 0]
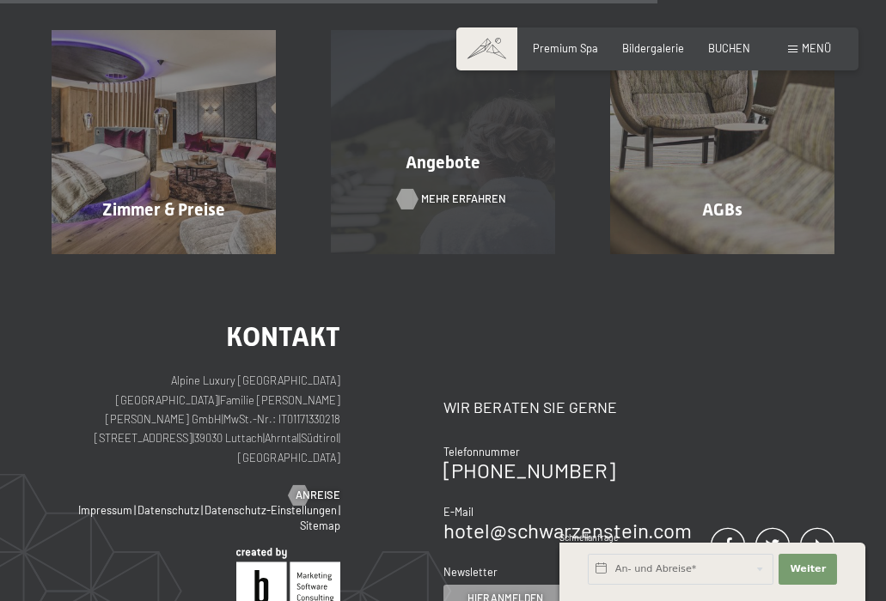
click at [433, 192] on span "Mehr erfahren" at bounding box center [463, 199] width 85 height 15
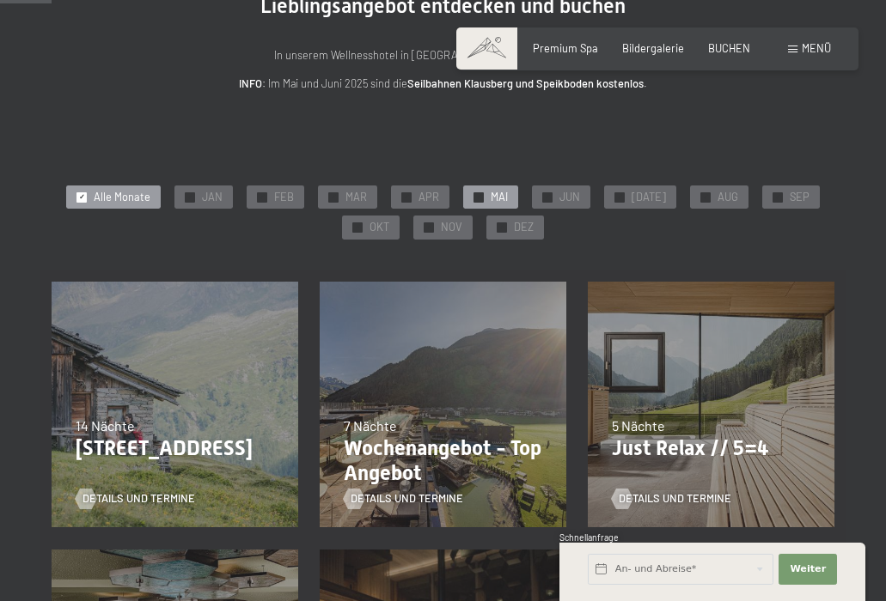
scroll to position [179, 0]
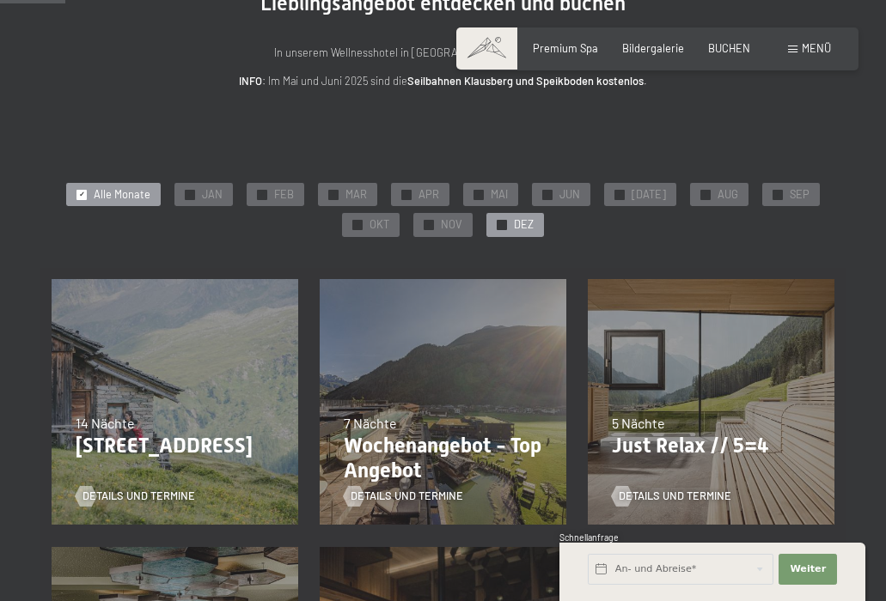
click at [517, 219] on span "DEZ" at bounding box center [524, 224] width 20 height 15
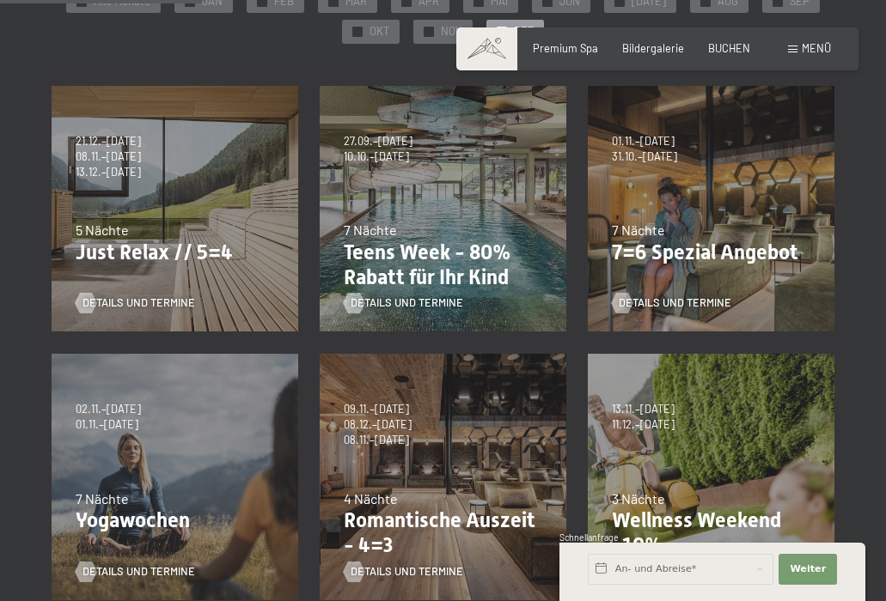
scroll to position [370, 0]
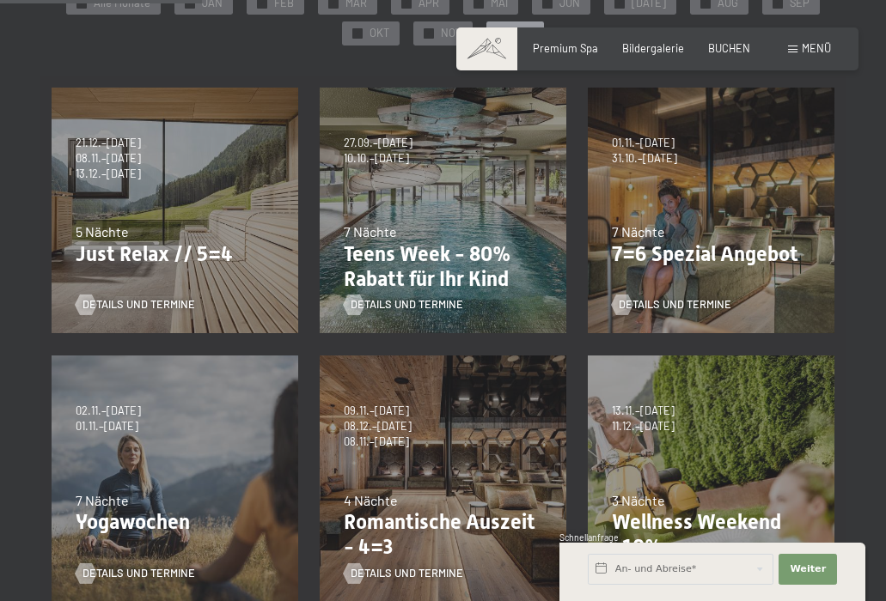
click at [142, 251] on p "Just Relax // 5=4" at bounding box center [175, 254] width 198 height 25
click at [168, 302] on span "Details und Termine" at bounding box center [156, 304] width 113 height 15
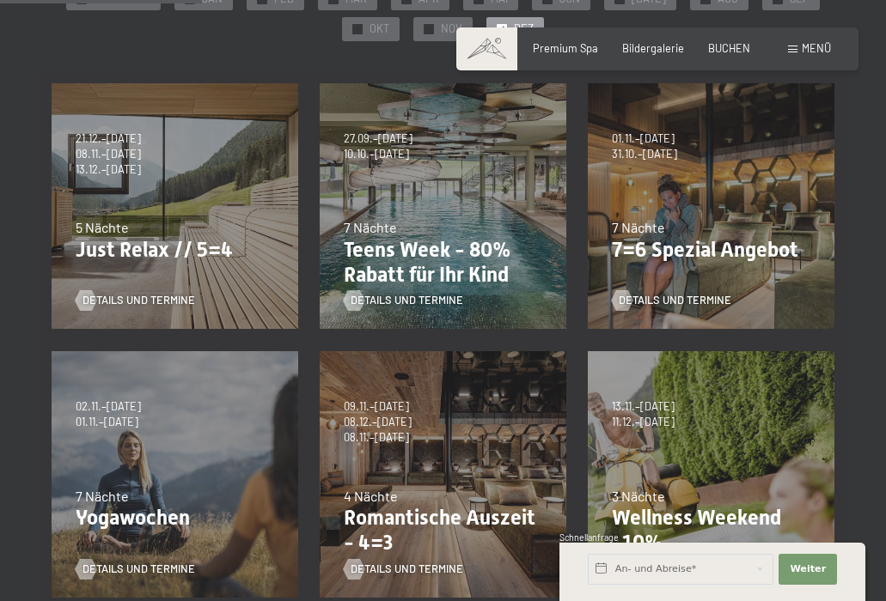
scroll to position [376, 0]
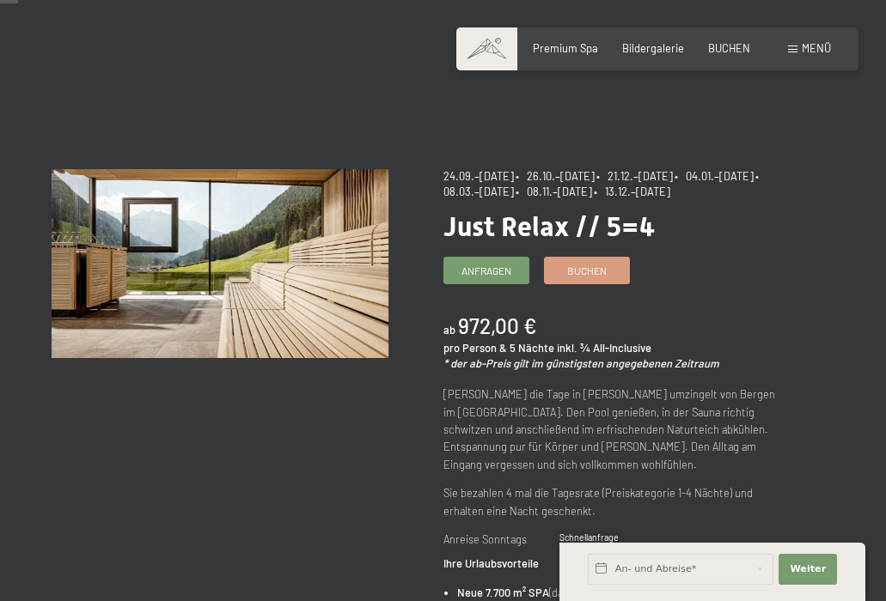
scroll to position [39, 0]
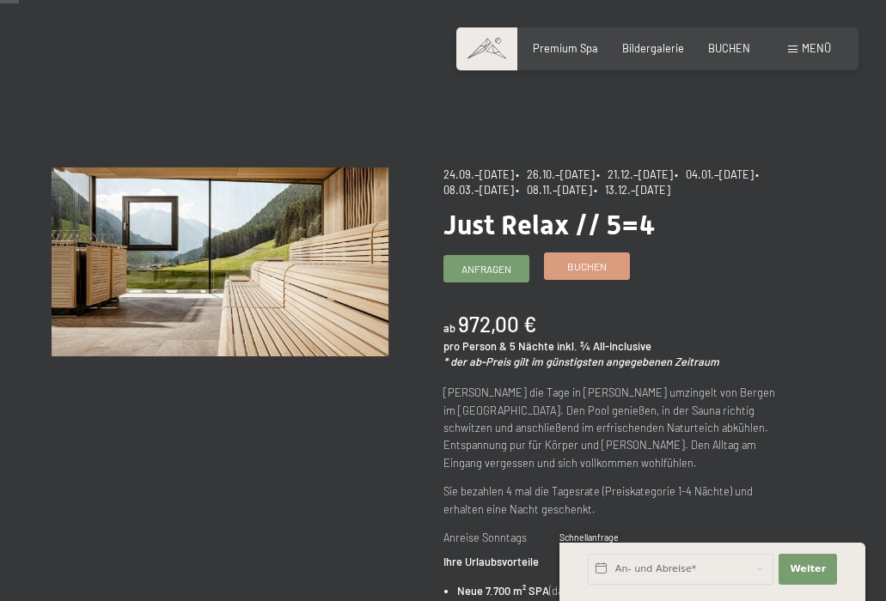
click at [597, 274] on span "Buchen" at bounding box center [587, 267] width 40 height 15
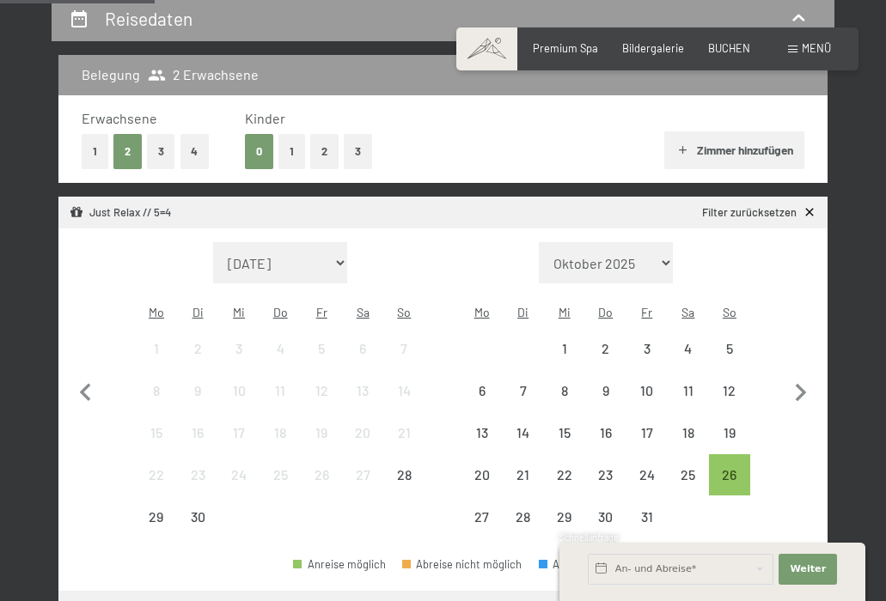
scroll to position [346, 0]
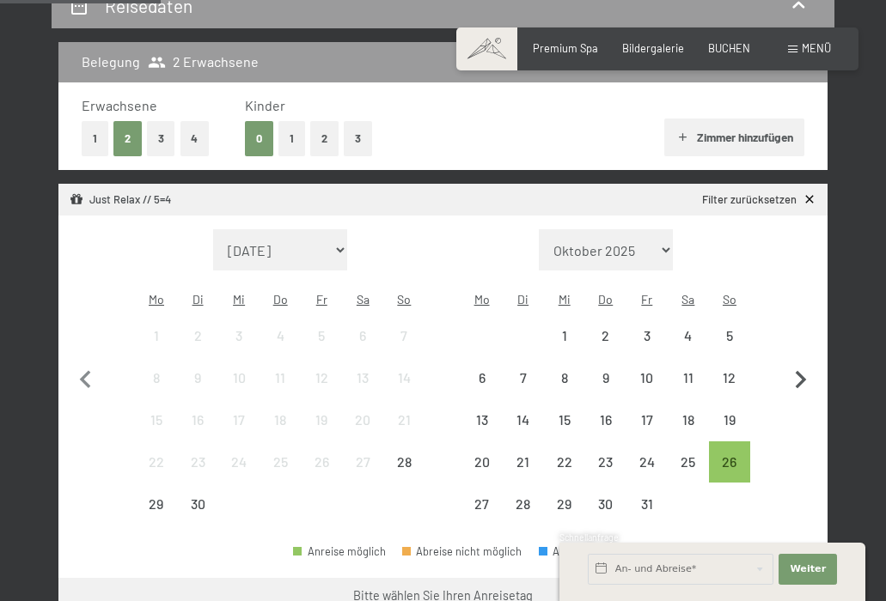
click at [800, 371] on icon "button" at bounding box center [800, 380] width 11 height 18
select select "[DATE]"
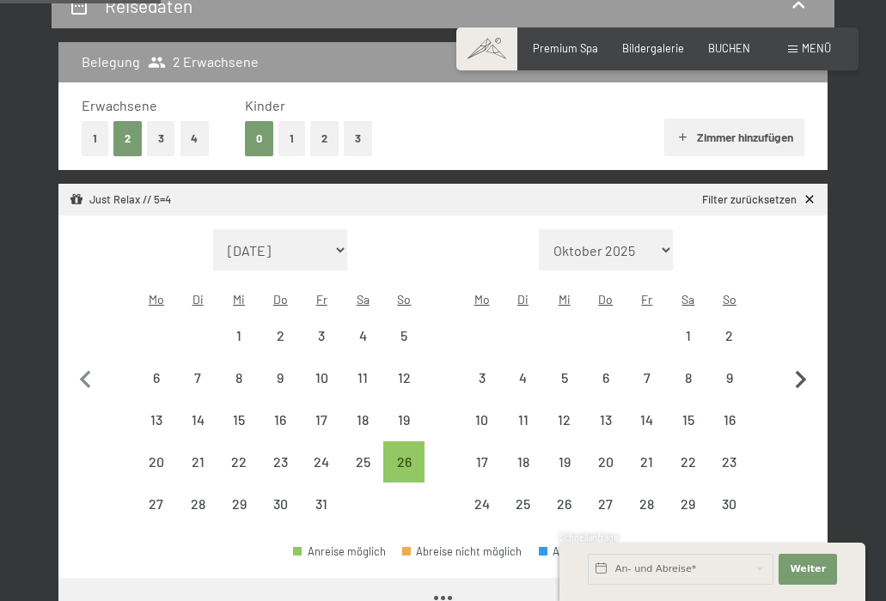
select select "[DATE]"
click at [800, 371] on icon "button" at bounding box center [800, 380] width 11 height 18
select select "[DATE]"
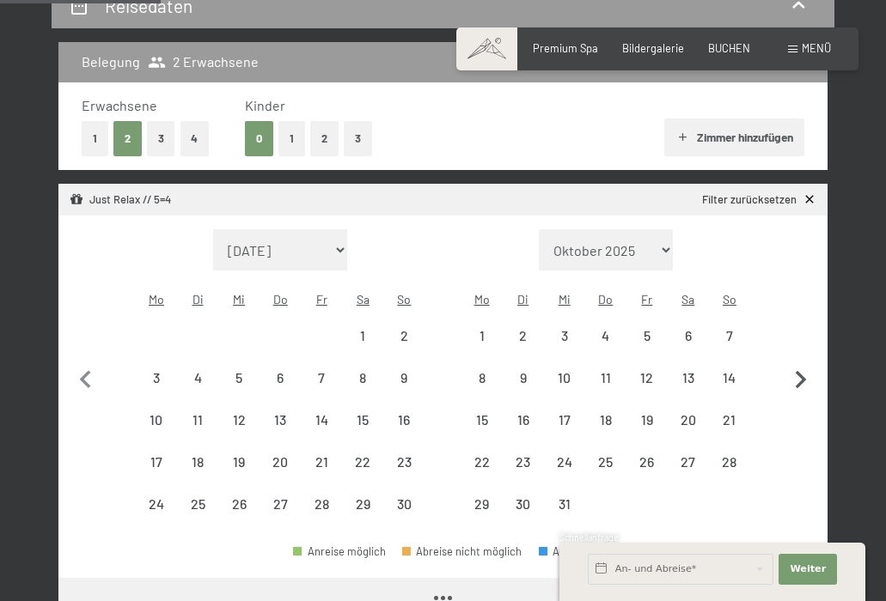
select select "[DATE]"
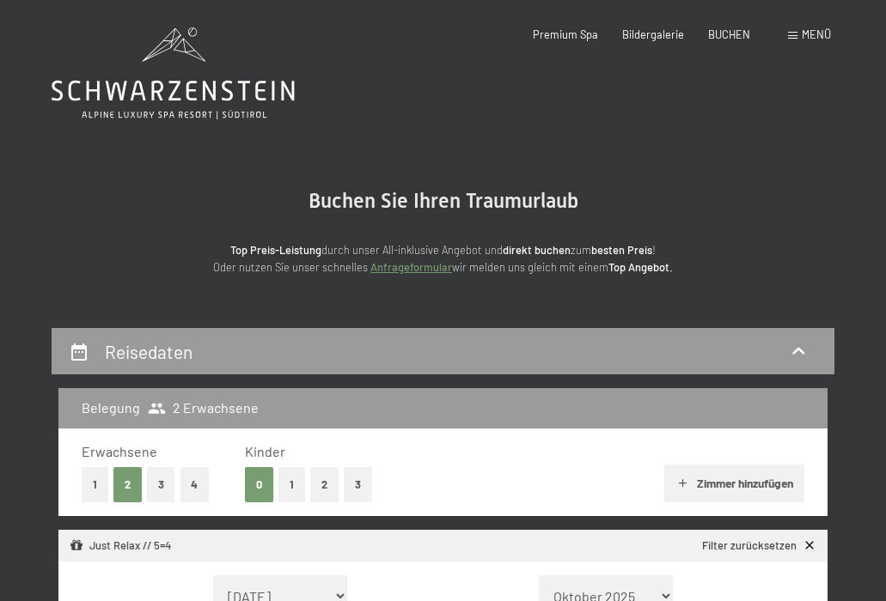
scroll to position [0, 0]
